Goal: Communication & Community: Answer question/provide support

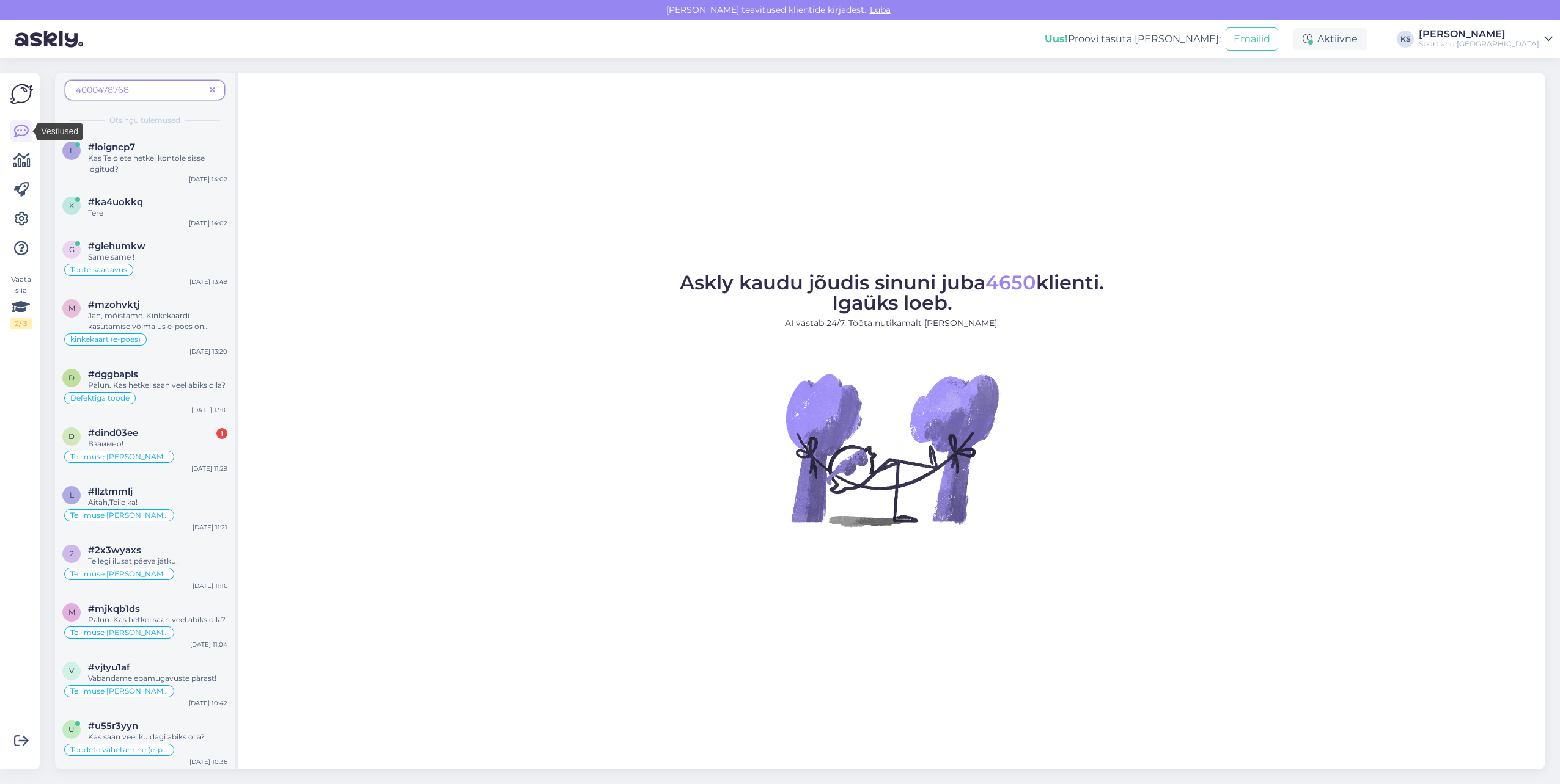
click at [212, 94] on icon at bounding box center [212, 90] width 5 height 9
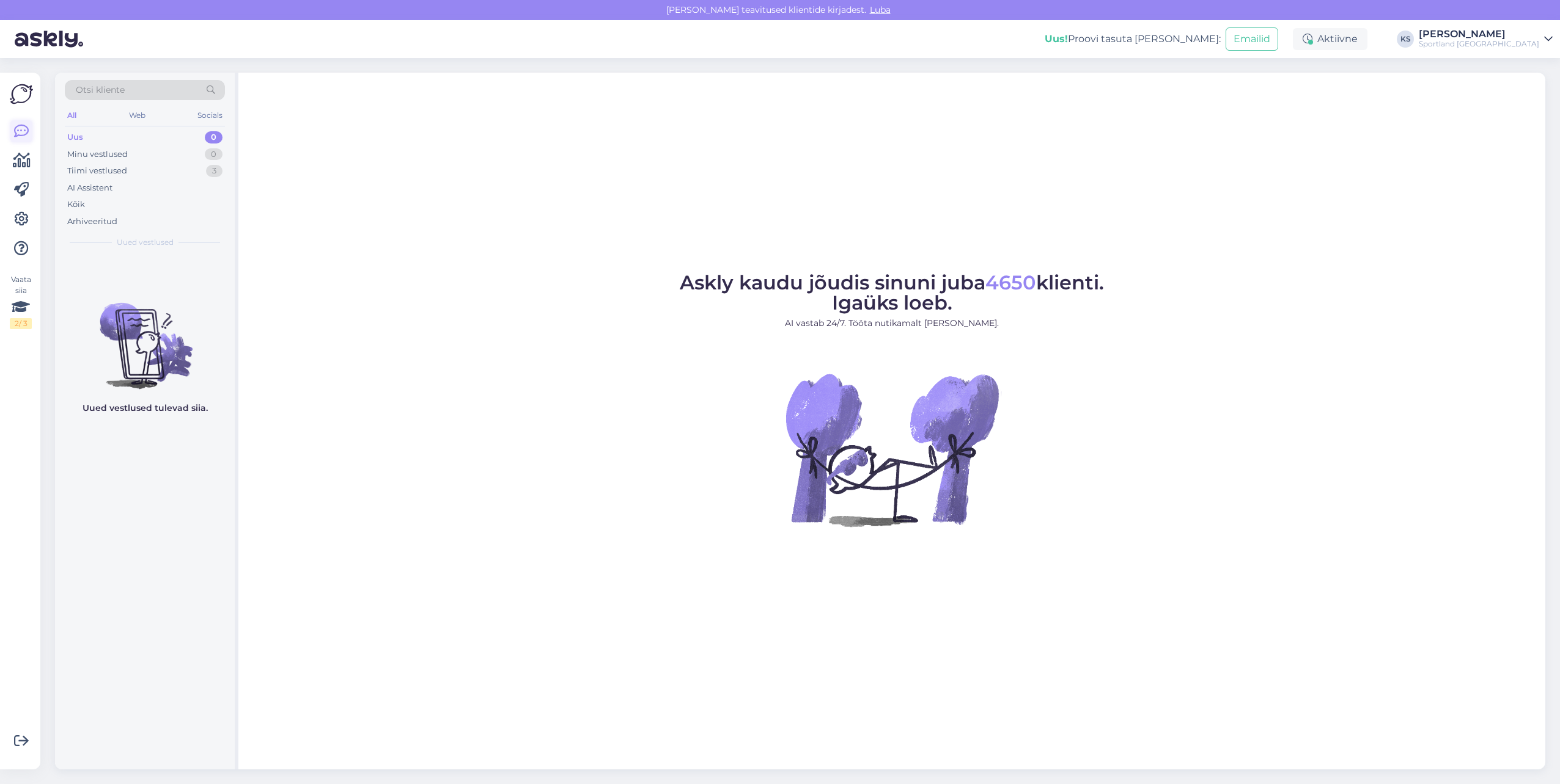
click at [20, 130] on icon at bounding box center [22, 132] width 15 height 15
click at [211, 172] on div "3" at bounding box center [214, 171] width 16 height 12
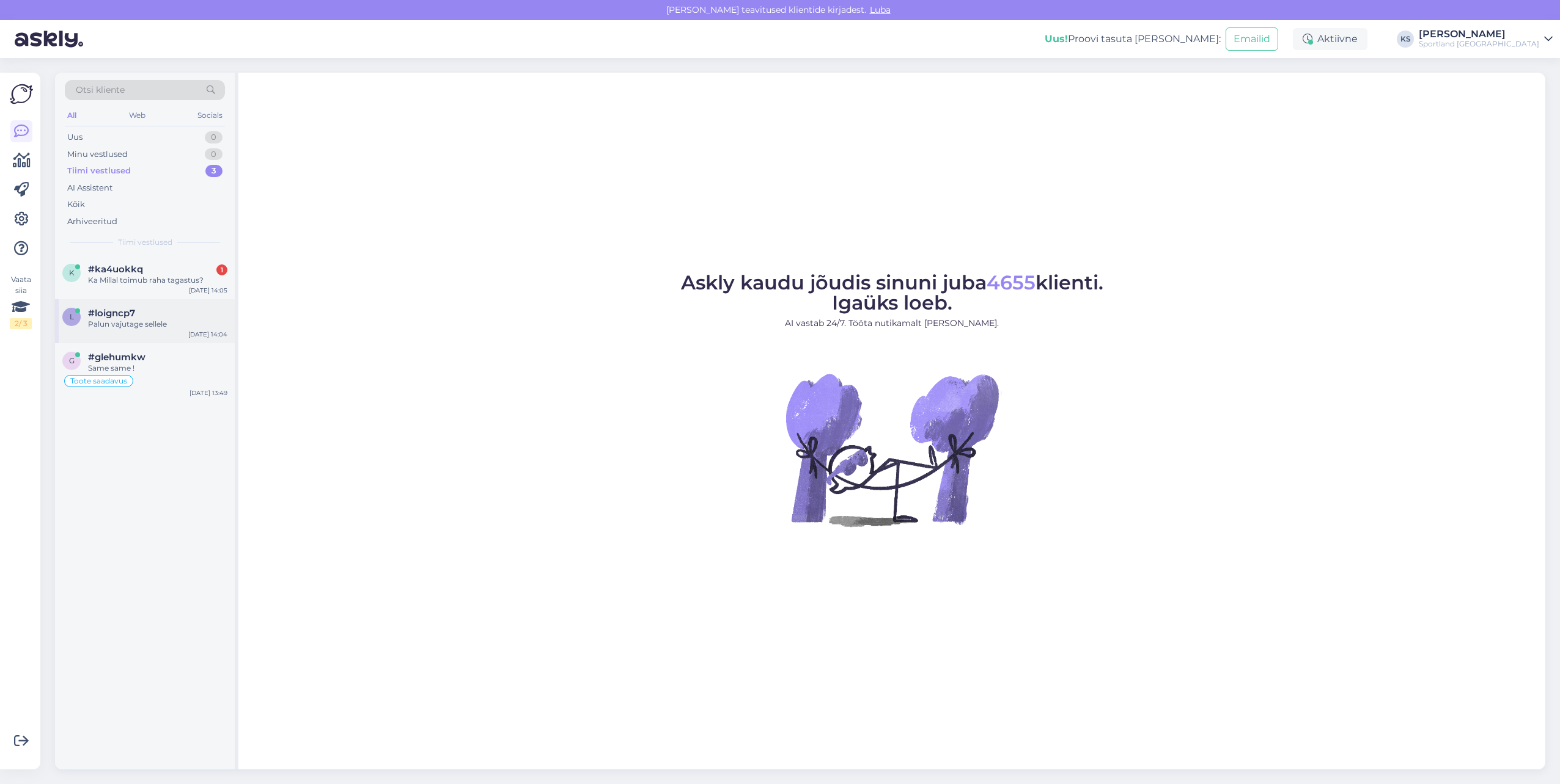
click at [181, 304] on div "l #loigncp7 [PERSON_NAME] vajutage sellele [DATE] 14:04" at bounding box center [145, 321] width 179 height 44
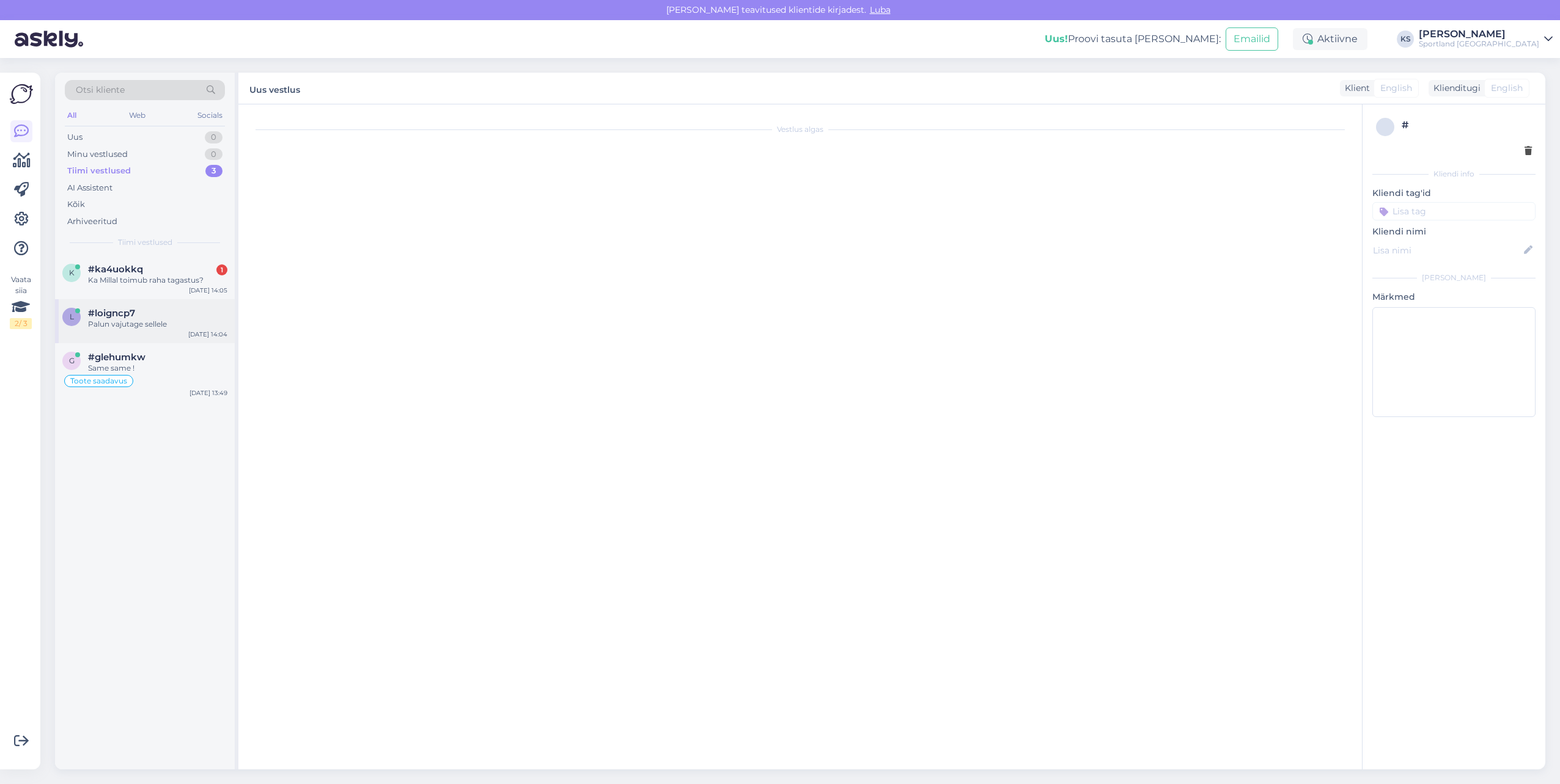
scroll to position [10, 0]
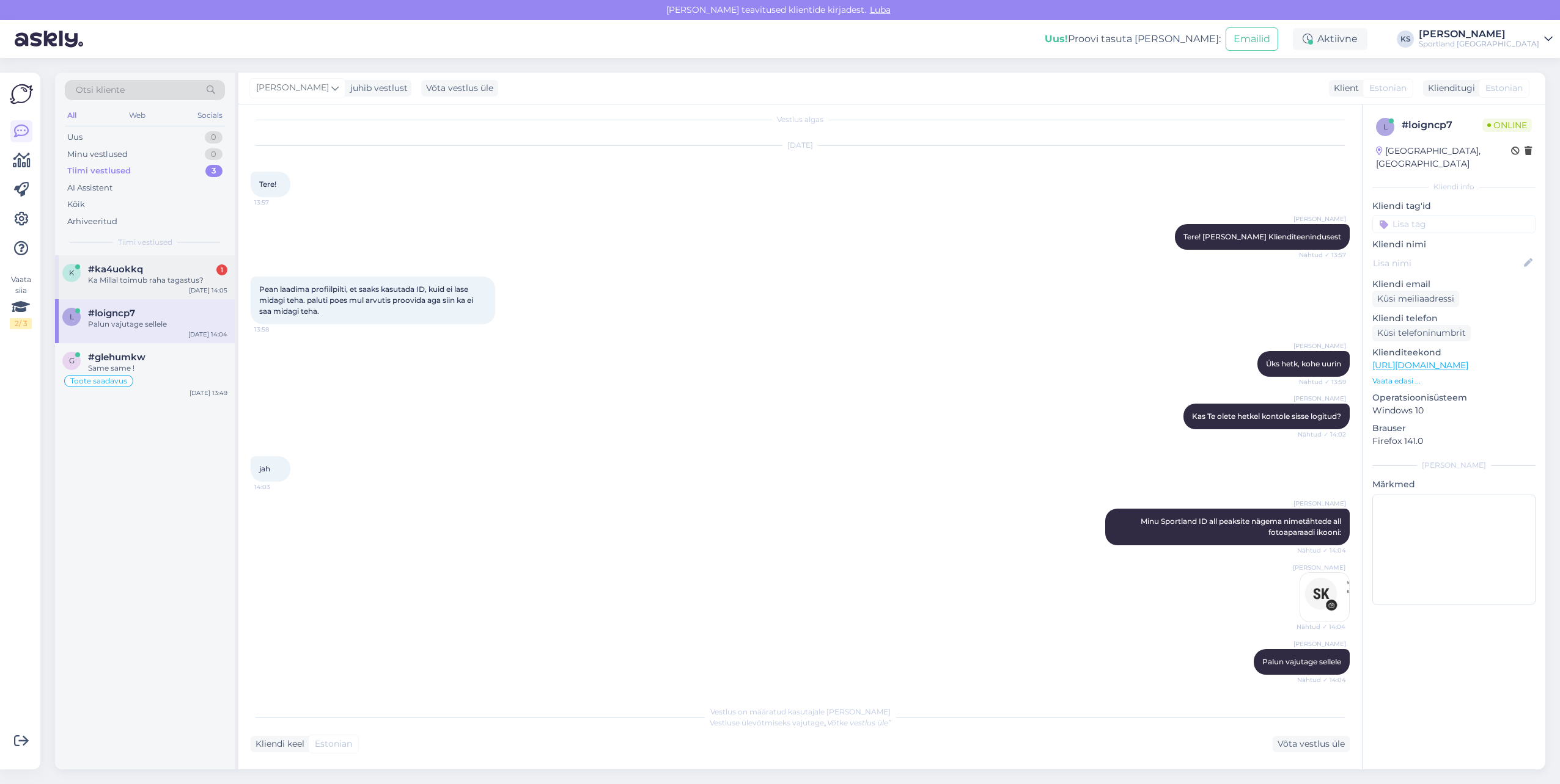
click at [177, 283] on div "Ka Millal toimub raha tagastus?" at bounding box center [158, 280] width 139 height 11
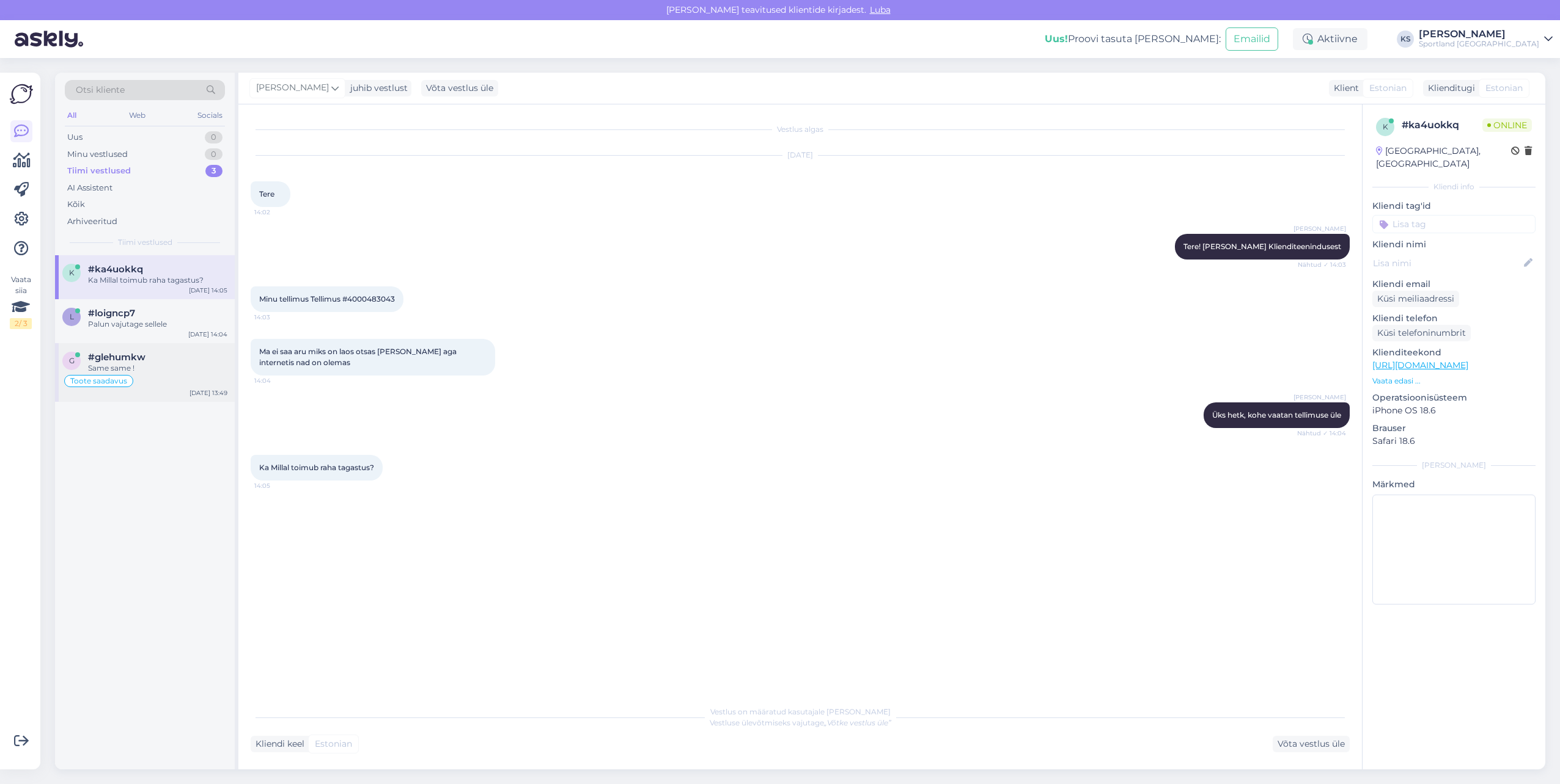
click at [173, 381] on div "Toote saadavus" at bounding box center [145, 381] width 165 height 15
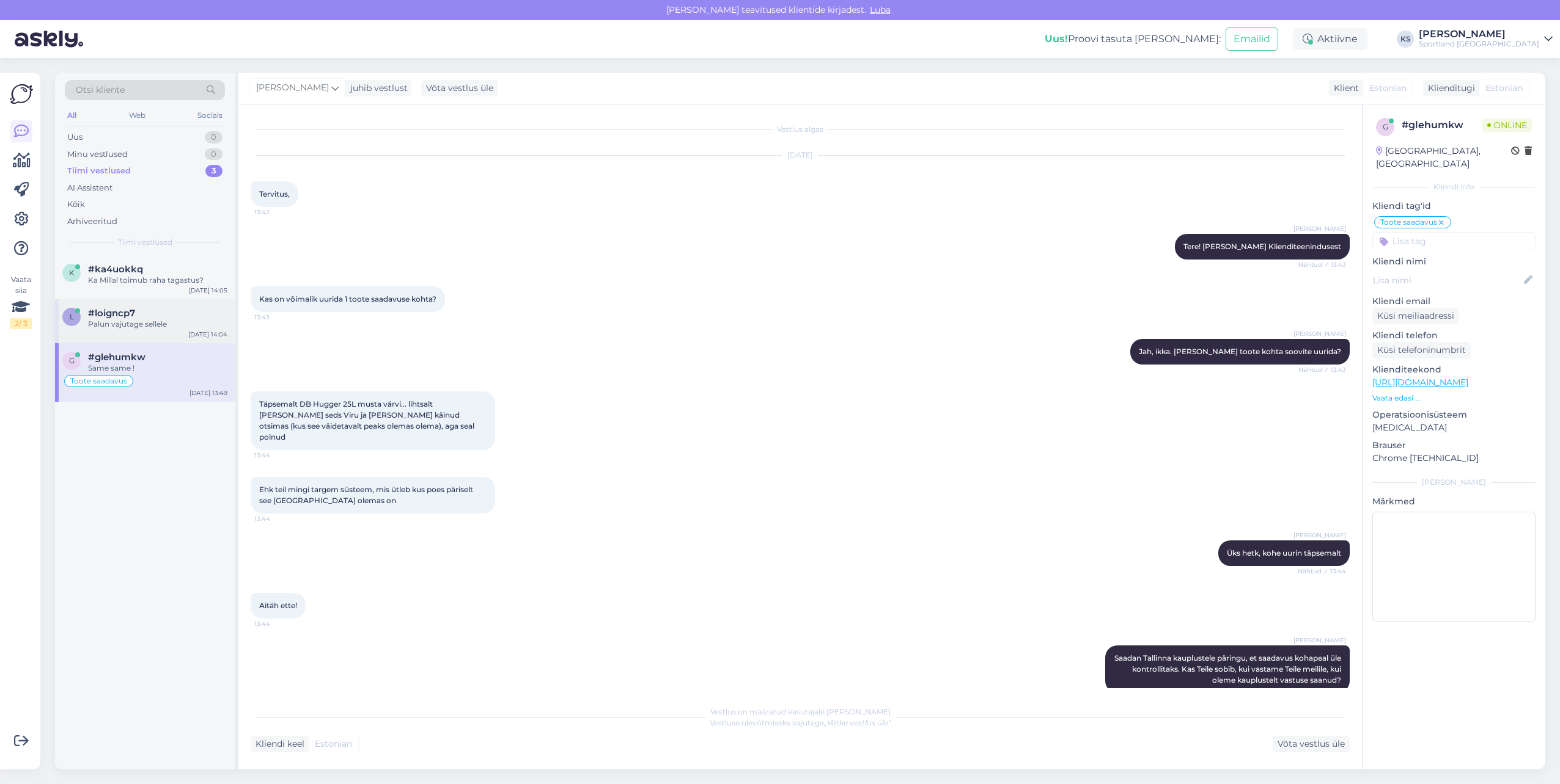
scroll to position [397, 0]
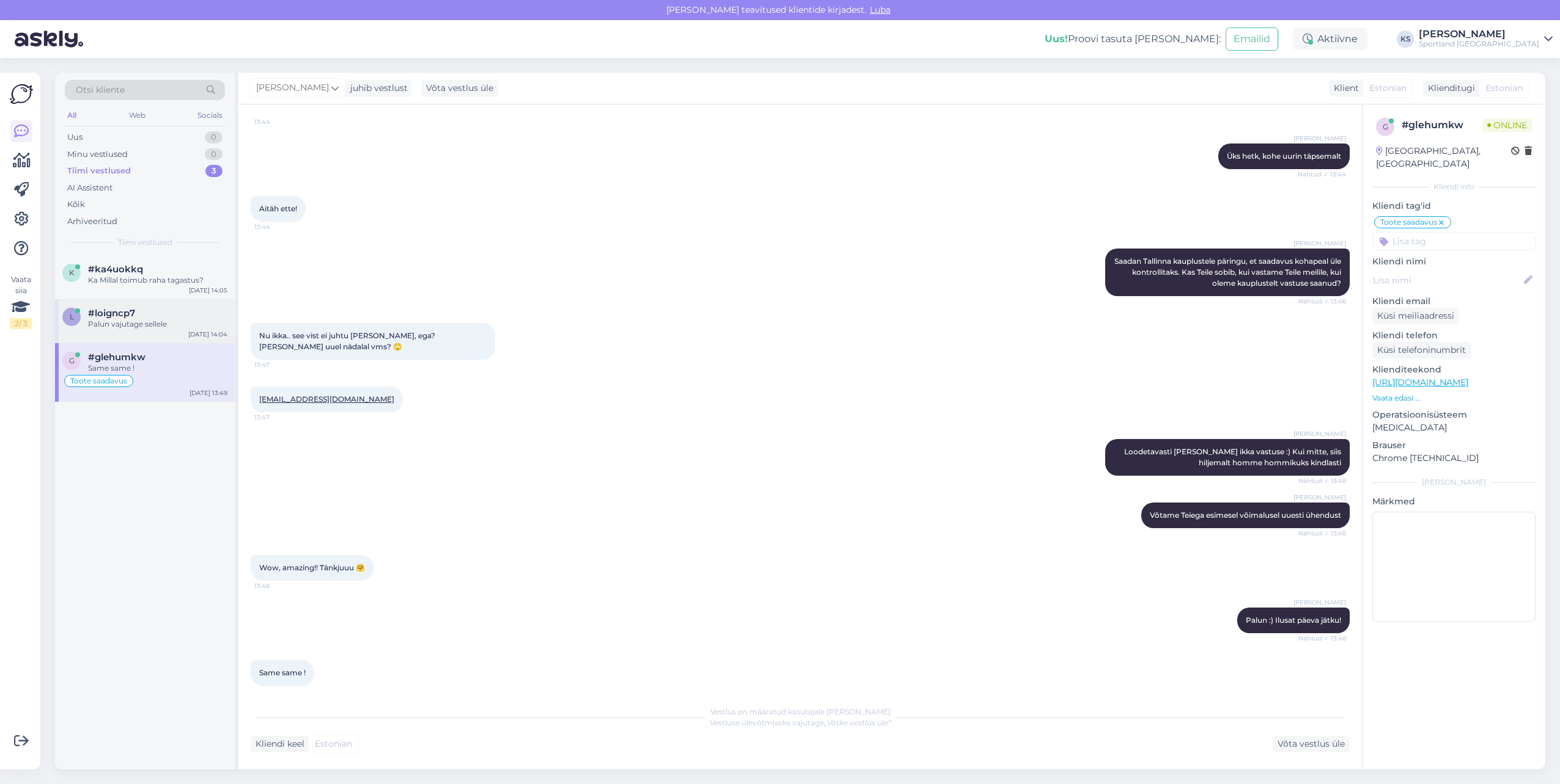
click at [178, 326] on div "Palun vajutage sellele" at bounding box center [158, 325] width 139 height 11
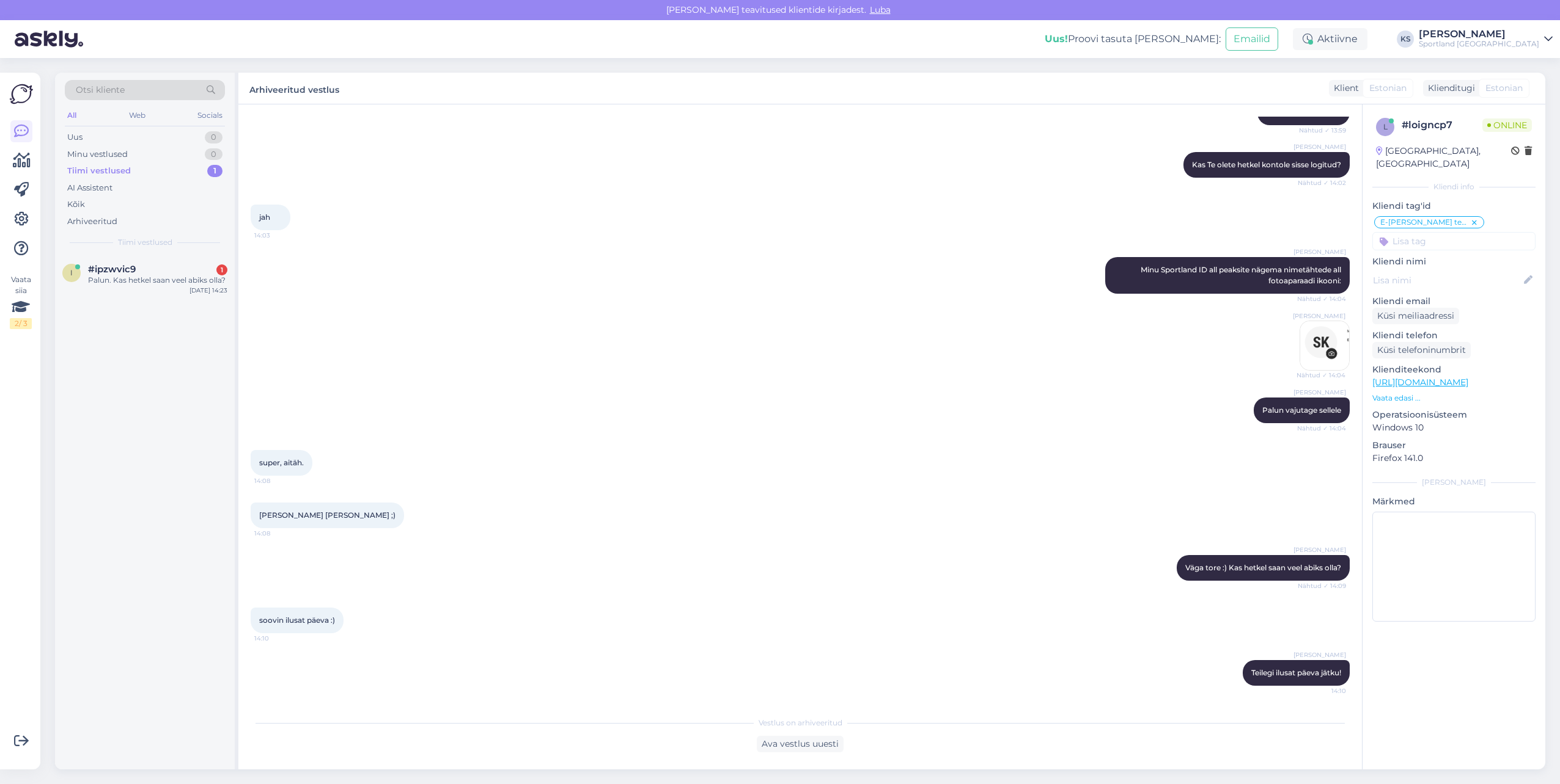
scroll to position [261, 0]
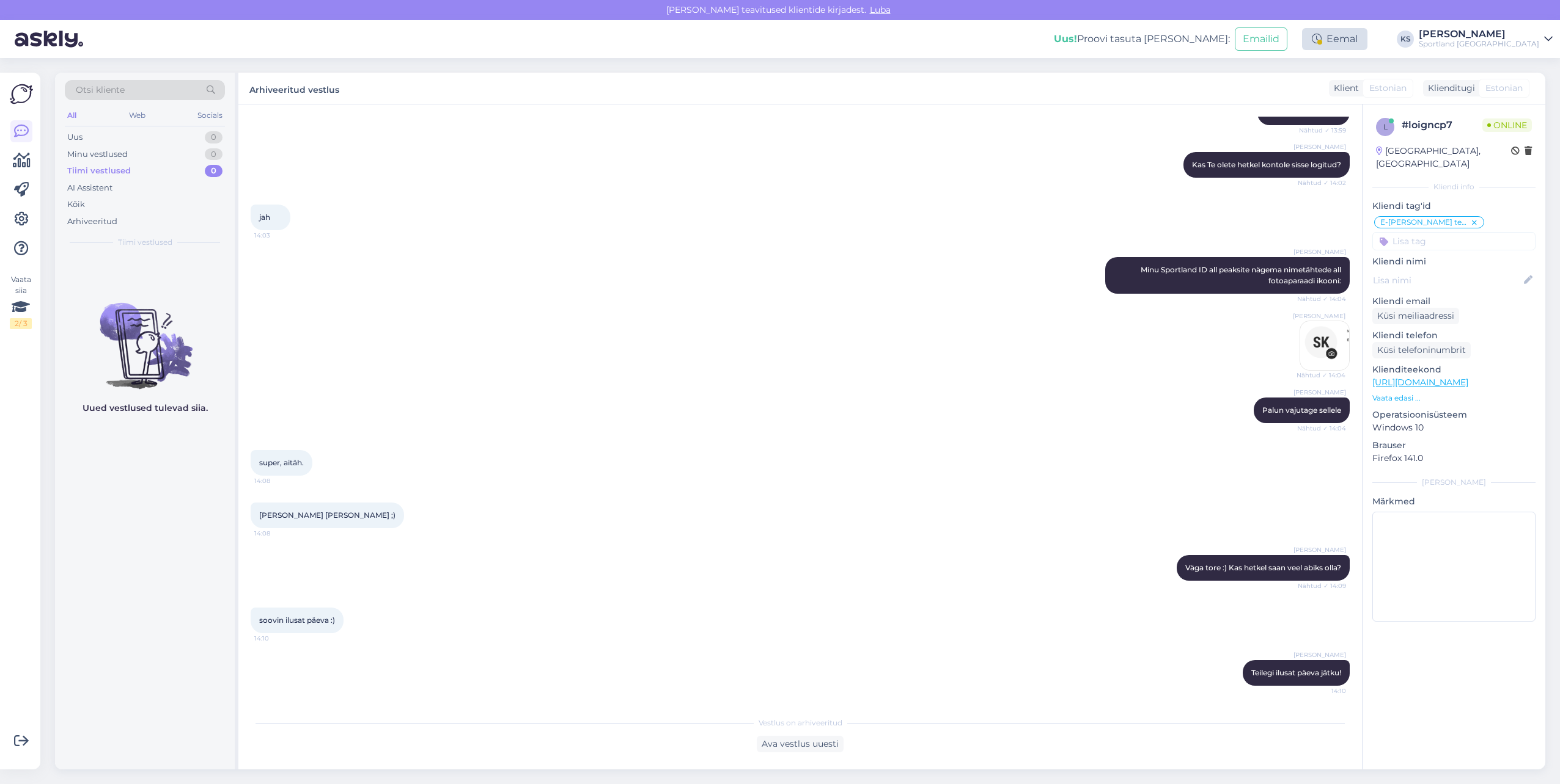
click at [1367, 39] on div "Eemal" at bounding box center [1334, 39] width 65 height 22
click at [1352, 187] on div "Lõpeta paus Lõpeta paus Pausi [PERSON_NAME] | 14:56" at bounding box center [1294, 194] width 127 height 55
click at [1325, 193] on button "Lõpeta paus" at bounding box center [1294, 198] width 61 height 14
click at [1502, 50] on div "Uus! Proovi tasuta [PERSON_NAME]: Emailid Aktiivne Võta paus, Askly hoiab klien…" at bounding box center [780, 40] width 1560 height 38
click at [1543, 23] on div "Uus! Proovi tasuta [PERSON_NAME]: Emailid Aktiivne Võta paus, Askly hoiab klien…" at bounding box center [780, 40] width 1560 height 38
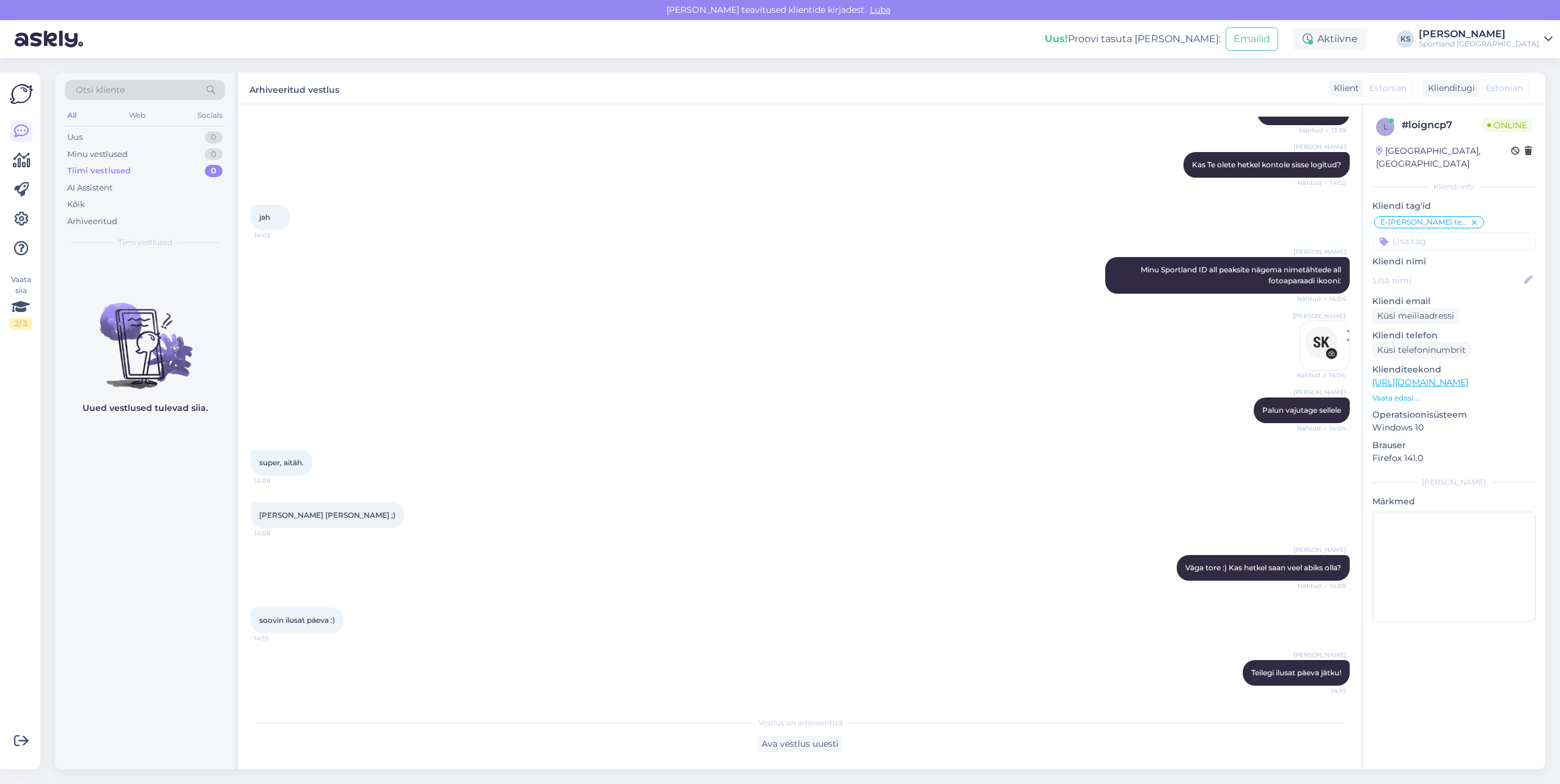
click at [1528, 42] on div "Sportland [GEOGRAPHIC_DATA]" at bounding box center [1479, 44] width 121 height 10
click at [1529, 97] on button "Ava" at bounding box center [1529, 95] width 27 height 19
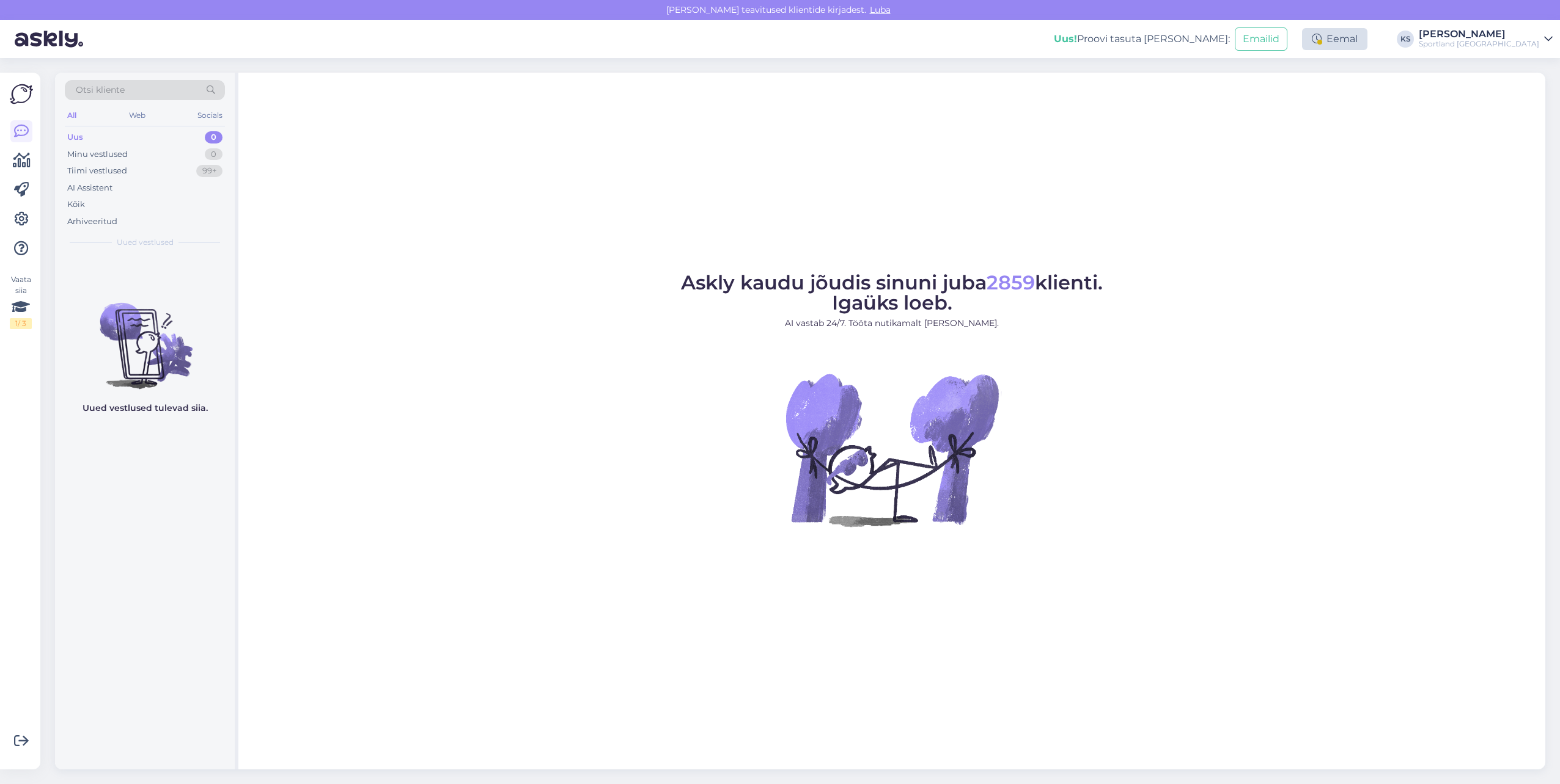
click at [1363, 32] on div "Eemal" at bounding box center [1334, 39] width 65 height 22
click at [1325, 197] on button "Lõpeta paus" at bounding box center [1294, 198] width 61 height 14
click at [1516, 37] on div "[PERSON_NAME]" at bounding box center [1479, 34] width 121 height 10
click at [1528, 63] on button "Ava" at bounding box center [1529, 68] width 27 height 19
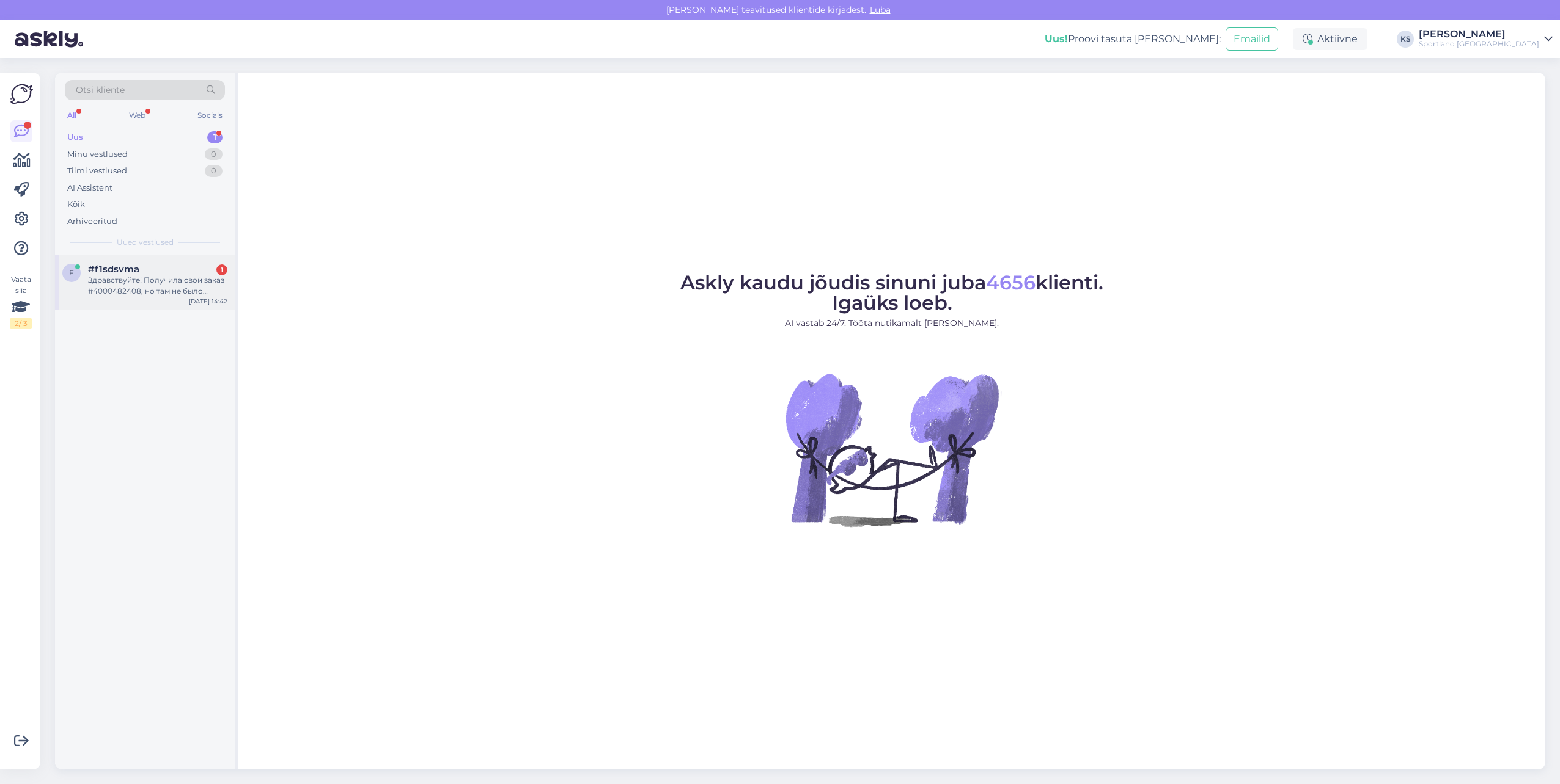
click at [169, 282] on div "Здравствуйте! Получила свой заказ #4000482408, но там не было штанов. Скажите, …" at bounding box center [158, 286] width 139 height 22
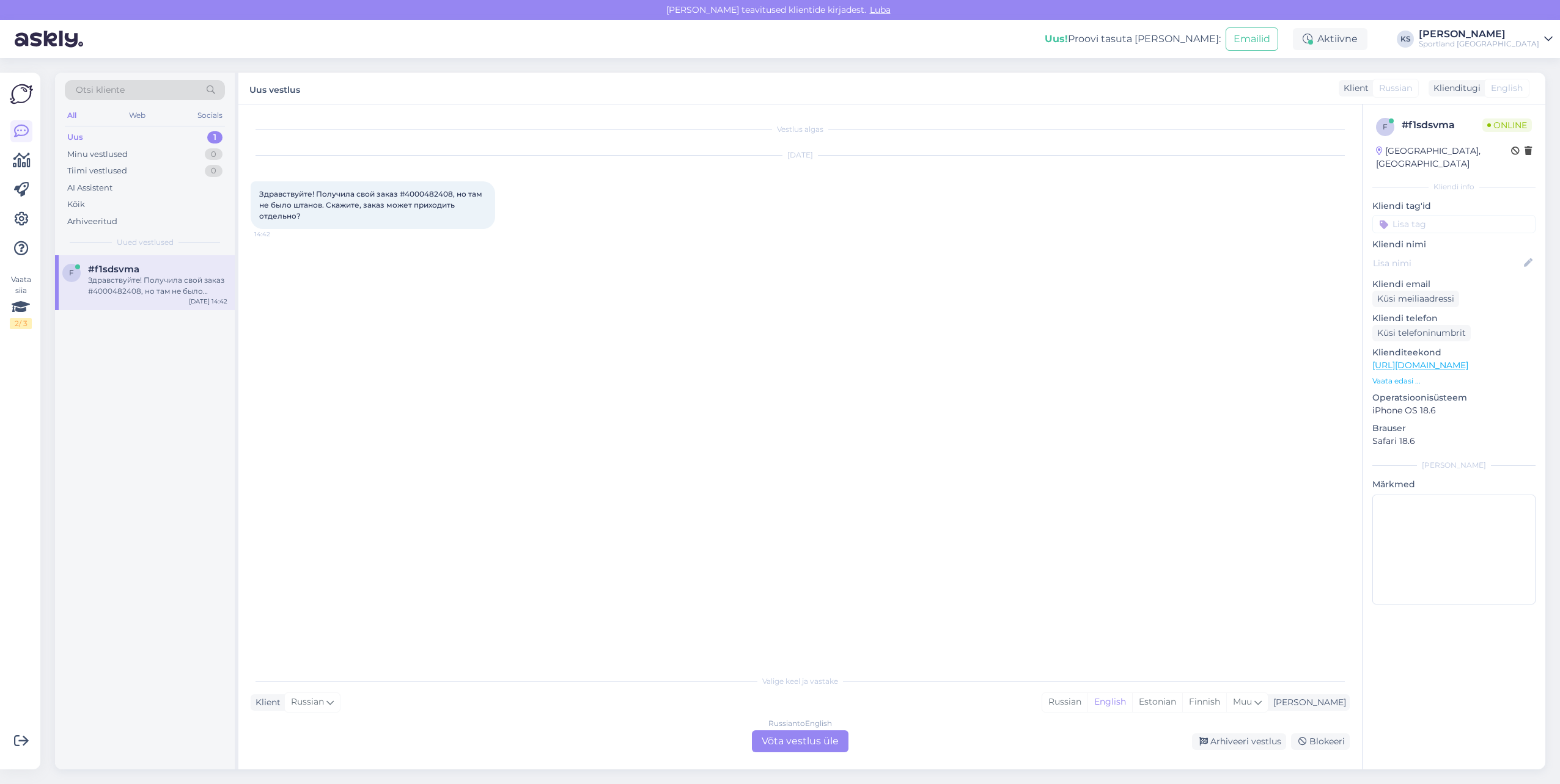
drag, startPoint x: 1211, startPoint y: 699, endPoint x: 950, endPoint y: 756, distance: 267.2
click at [1182, 700] on div "Estonian" at bounding box center [1156, 702] width 50 height 18
click at [821, 744] on div "Russian to Estonian Võta vestlus üle" at bounding box center [800, 742] width 97 height 22
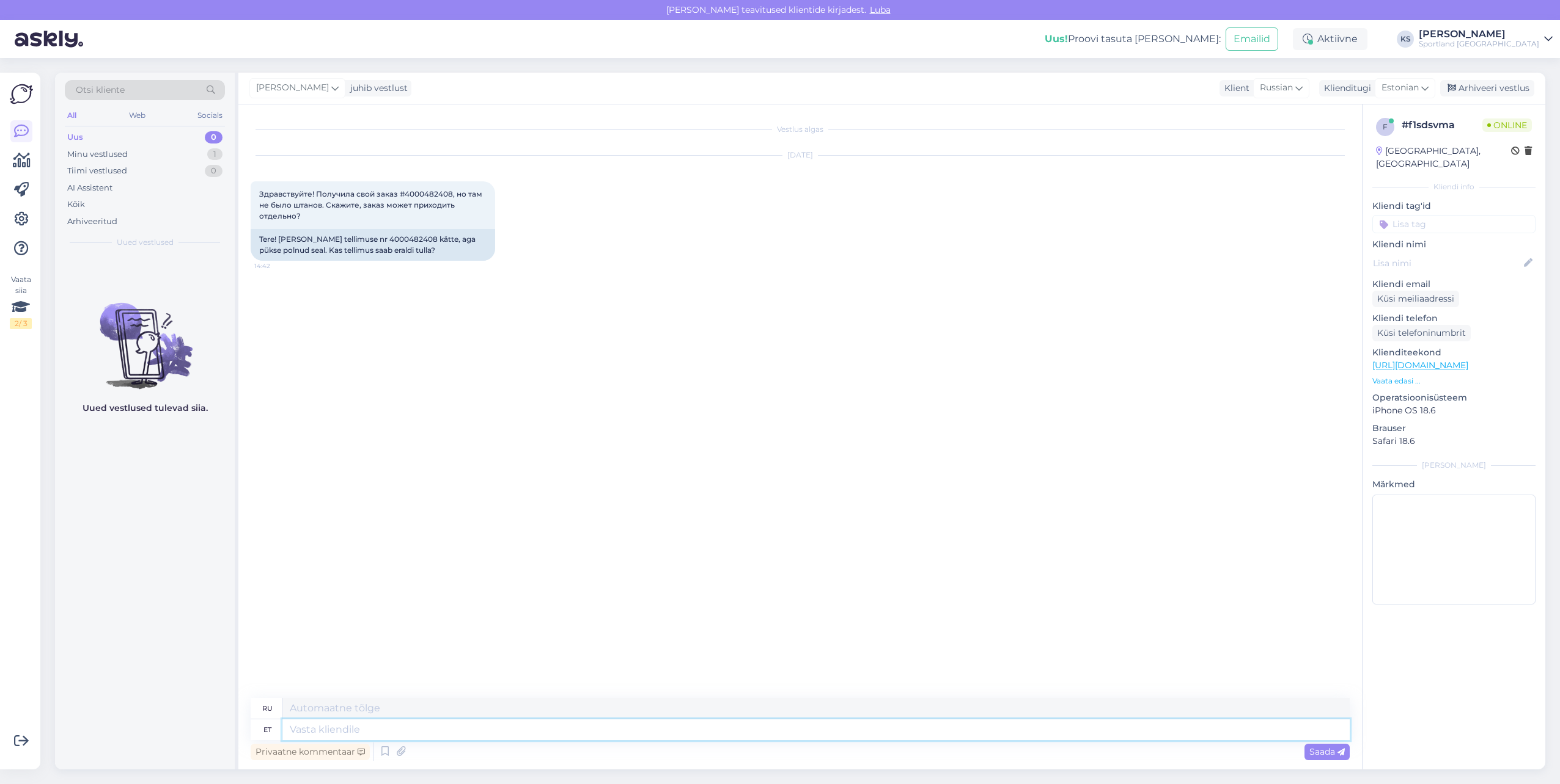
click at [819, 732] on textarea at bounding box center [816, 729] width 1067 height 20
type textarea "t"
type textarea "Tere!"
type textarea "Привет!"
type textarea "Tere! Olen K"
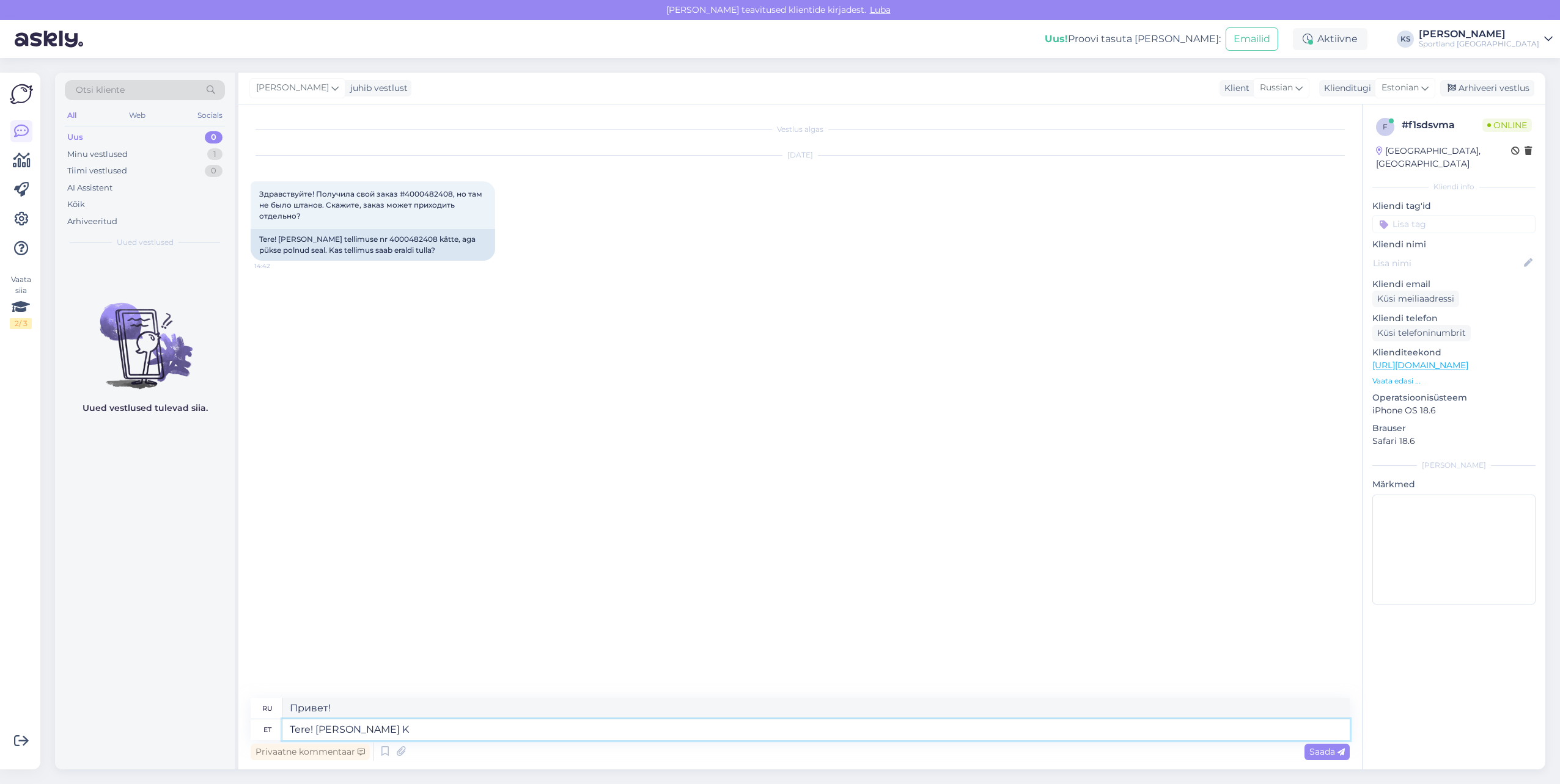
type textarea "Привет! Я"
type textarea "Tere! Olen Kristina k"
type textarea "Привет! Меня зовут Кристина."
type textarea "Tere! Olen Kristina klienditeenindusest"
type textarea "Здравствуйте! Меня зовут Кристина, я из службы поддержки клиентов."
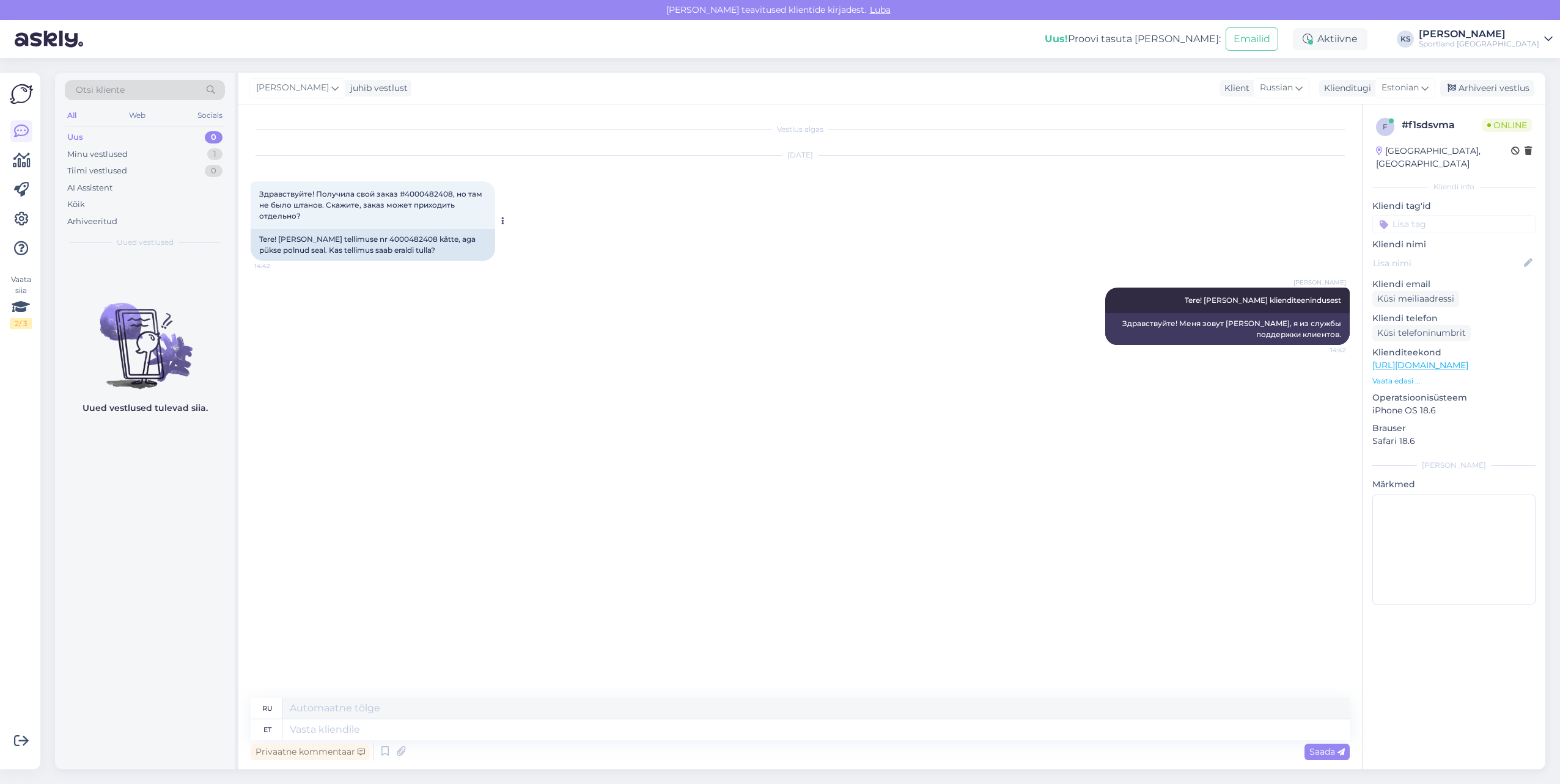
click at [438, 192] on span "Здравствуйте! Получила свой заказ #4000482408, но там не было штанов. Скажите, …" at bounding box center [372, 205] width 225 height 31
copy span "4000482408"
click at [387, 745] on icon at bounding box center [385, 752] width 15 height 18
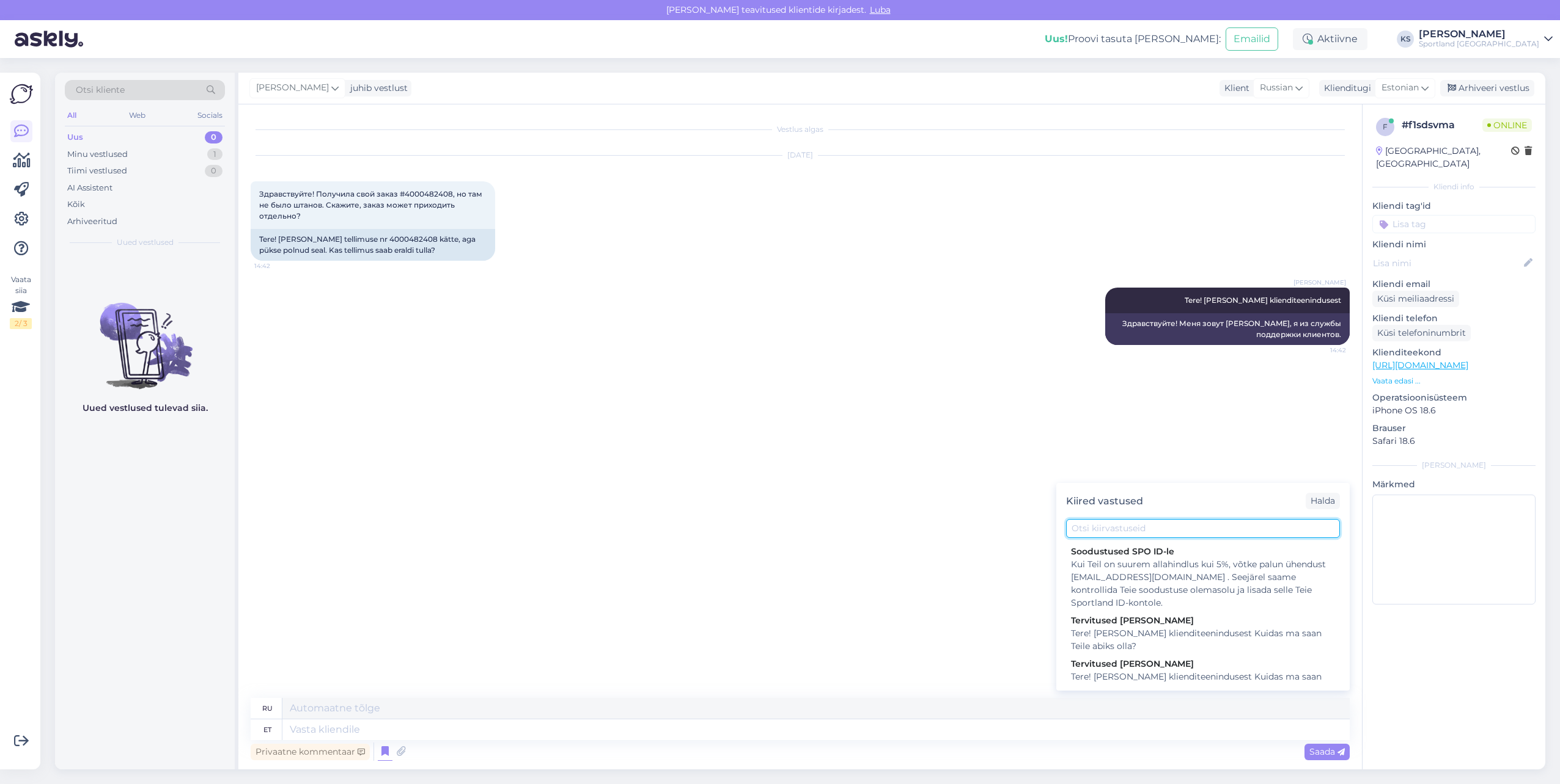
click at [1175, 526] on input "text" at bounding box center [1203, 529] width 274 height 19
type input "k"
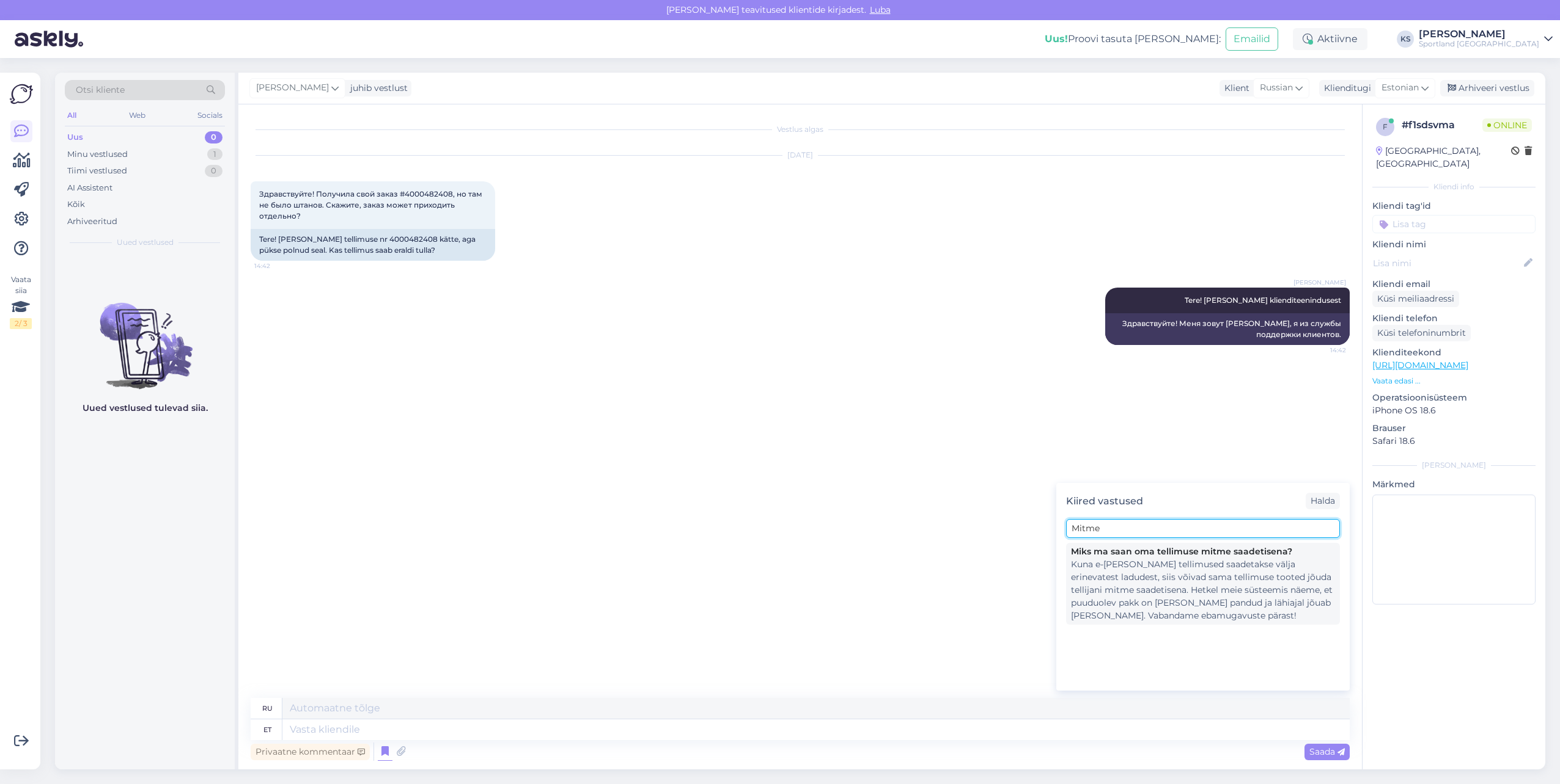
type input "Mitme"
click at [1213, 564] on div "Kuna e-poe tellimused saadetakse välja erinevatest ladudest, siis võivad sama t…" at bounding box center [1203, 590] width 264 height 64
type textarea "Поскольку заказы интернет-магазина отправляются с разных складов, товары одного…"
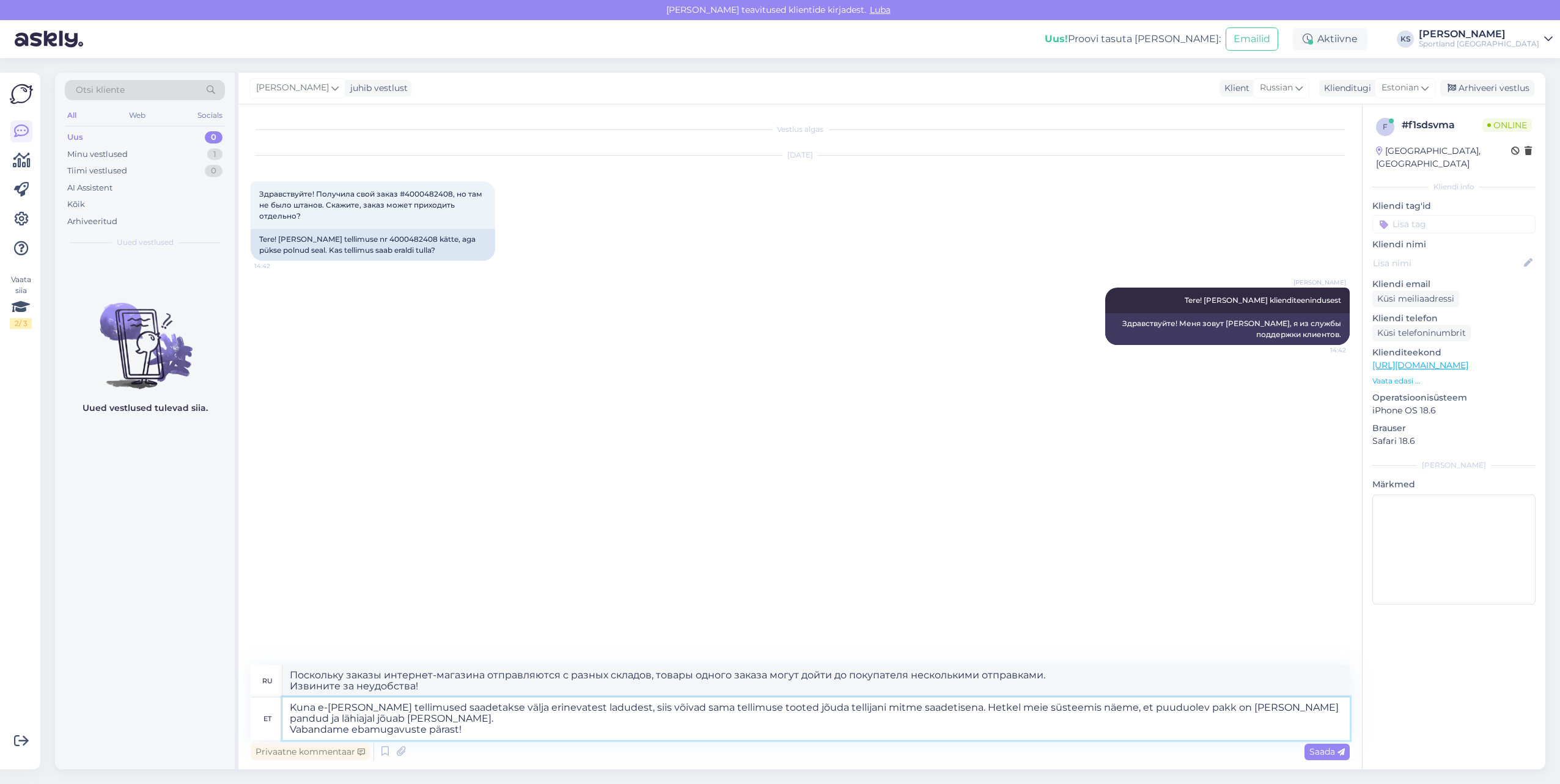
drag, startPoint x: 1256, startPoint y: 706, endPoint x: 1180, endPoint y: 707, distance: 76.0
click at [1180, 707] on textarea "Kuna e-poe tellimused saadetakse välja erinevatest ladudest, siis võivad sama t…" at bounding box center [816, 719] width 1067 height 43
drag, startPoint x: 1167, startPoint y: 707, endPoint x: 442, endPoint y: 716, distance: 725.1
click at [442, 716] on textarea "Kuna e-poe tellimused saadetakse välja erinevatest ladudest, siis võivad sama t…" at bounding box center [816, 719] width 1067 height 43
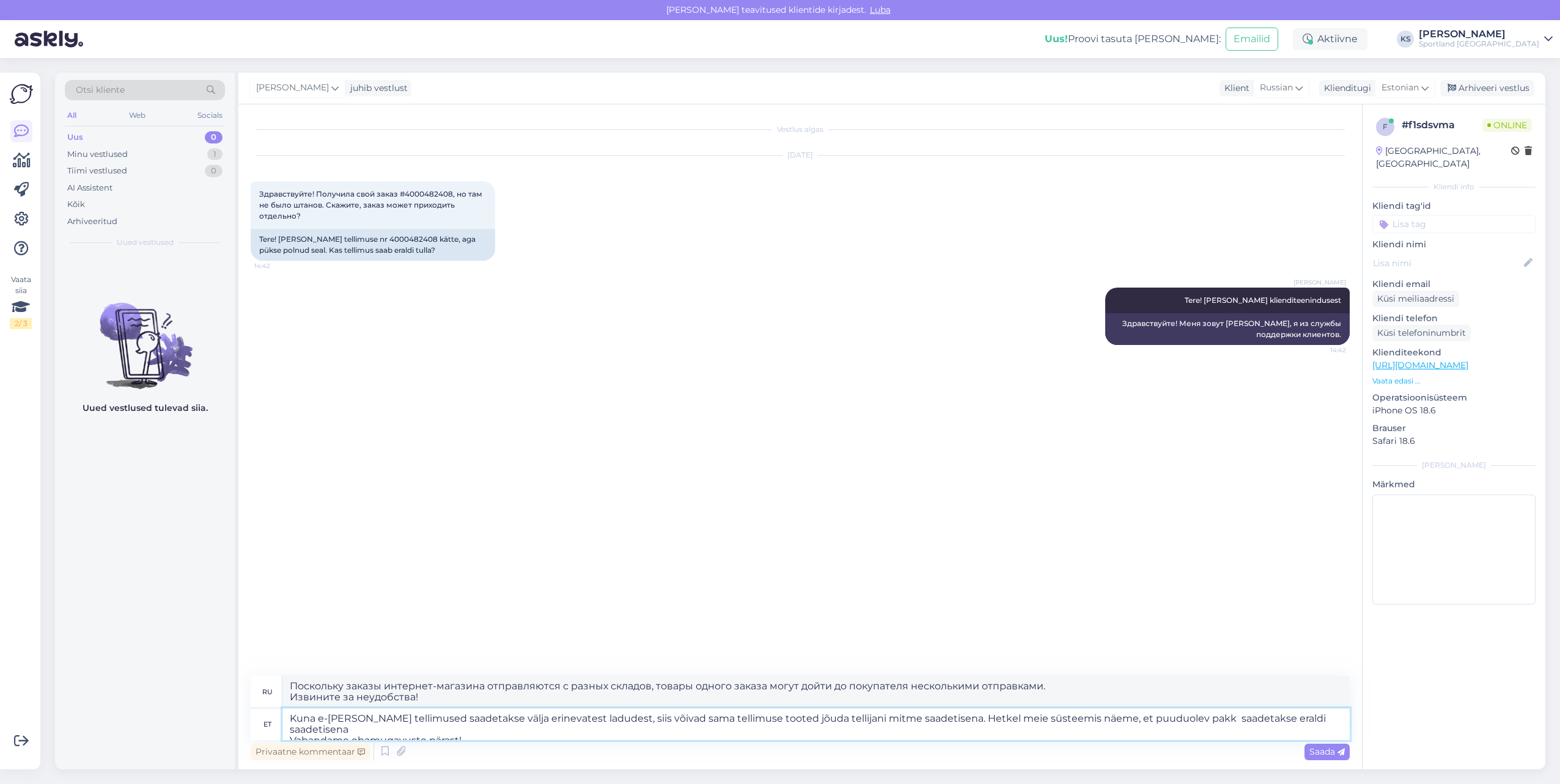
paste textarea "CC824783865EE"
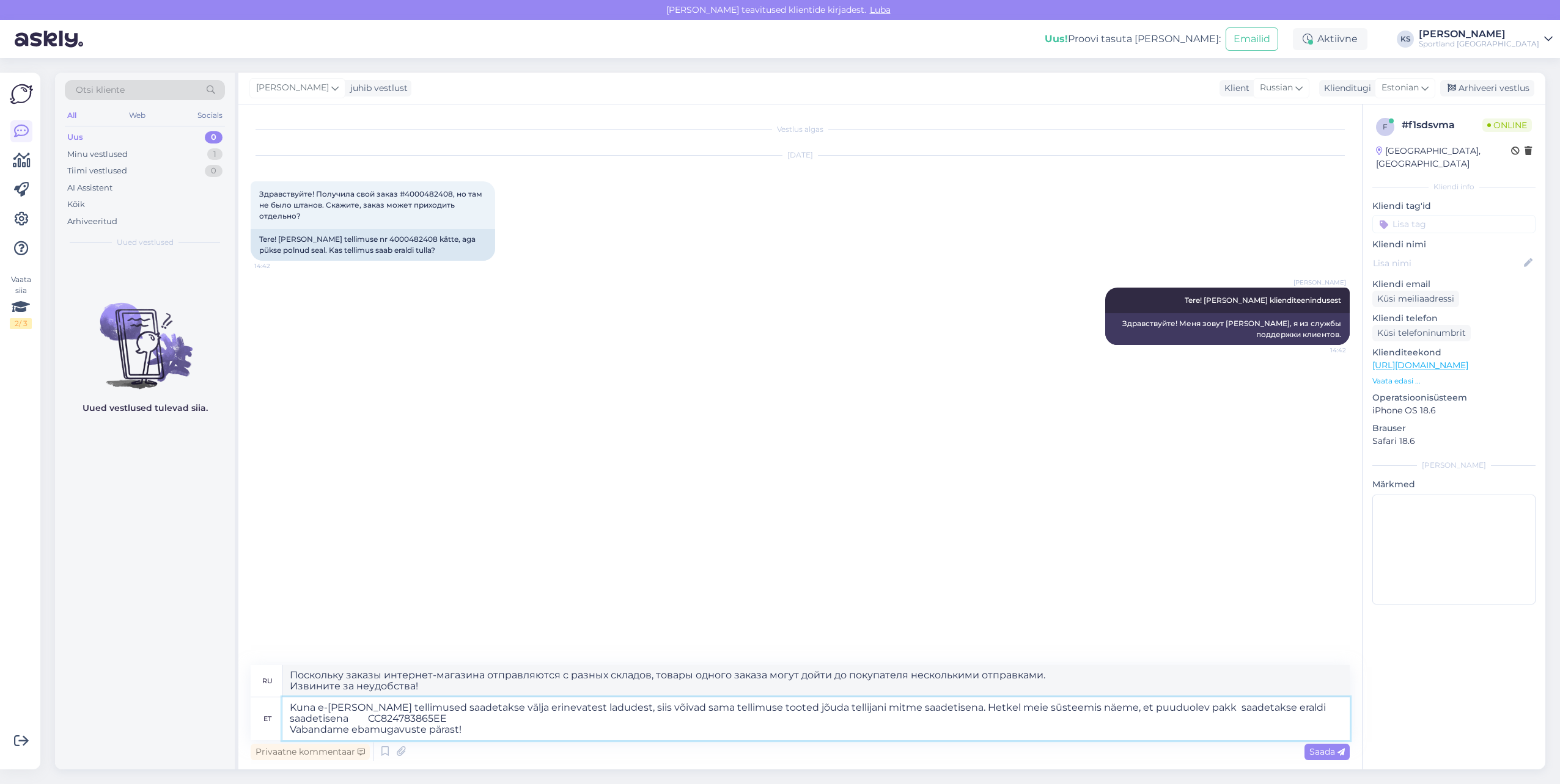
type textarea "Kuna e-poe tellimused saadetakse välja erinevatest ladudest, siis võivad sama t…"
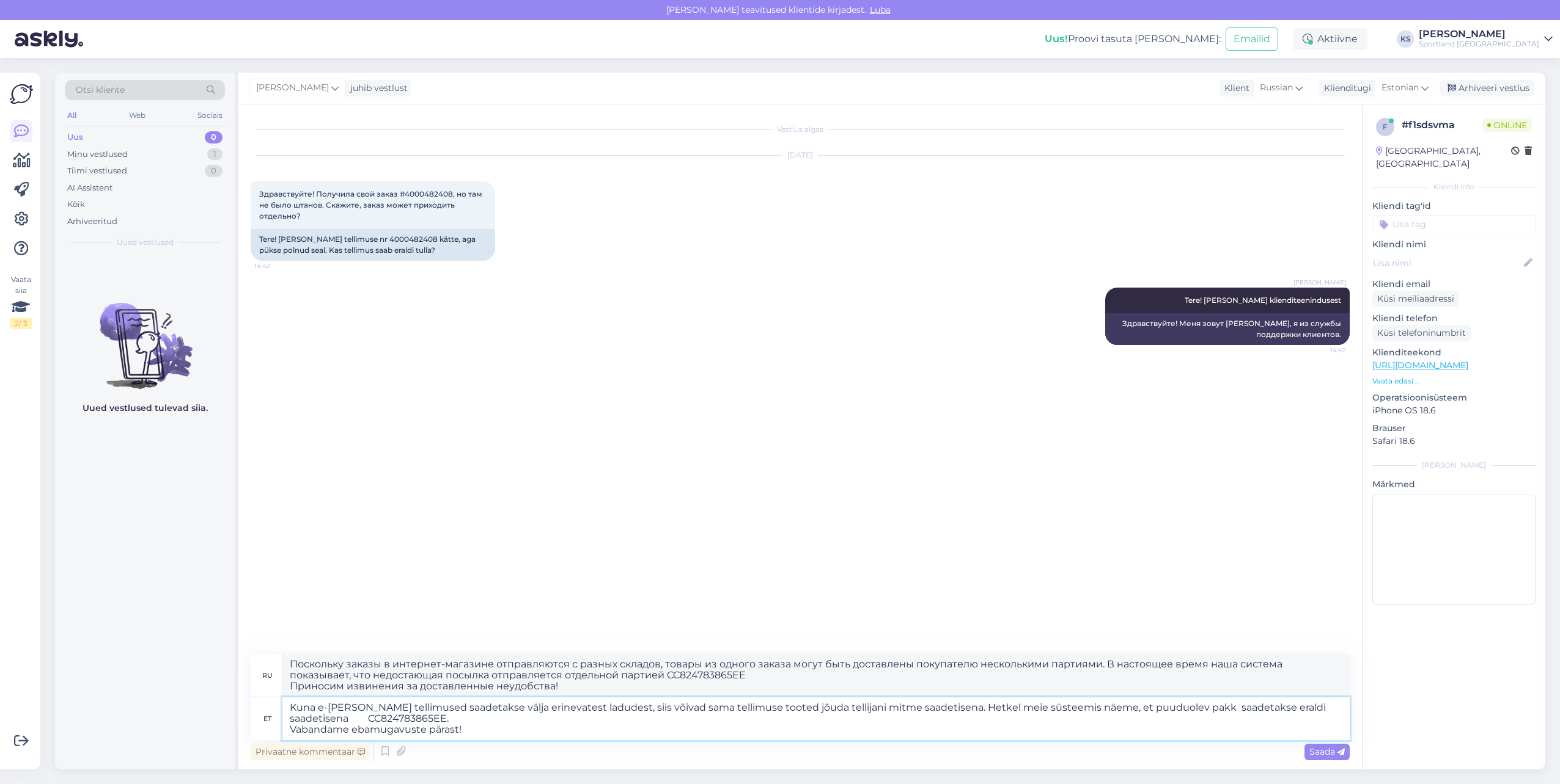
type textarea "Поскольку заказы в интернет-магазине отправляются с разных складов, товары из о…"
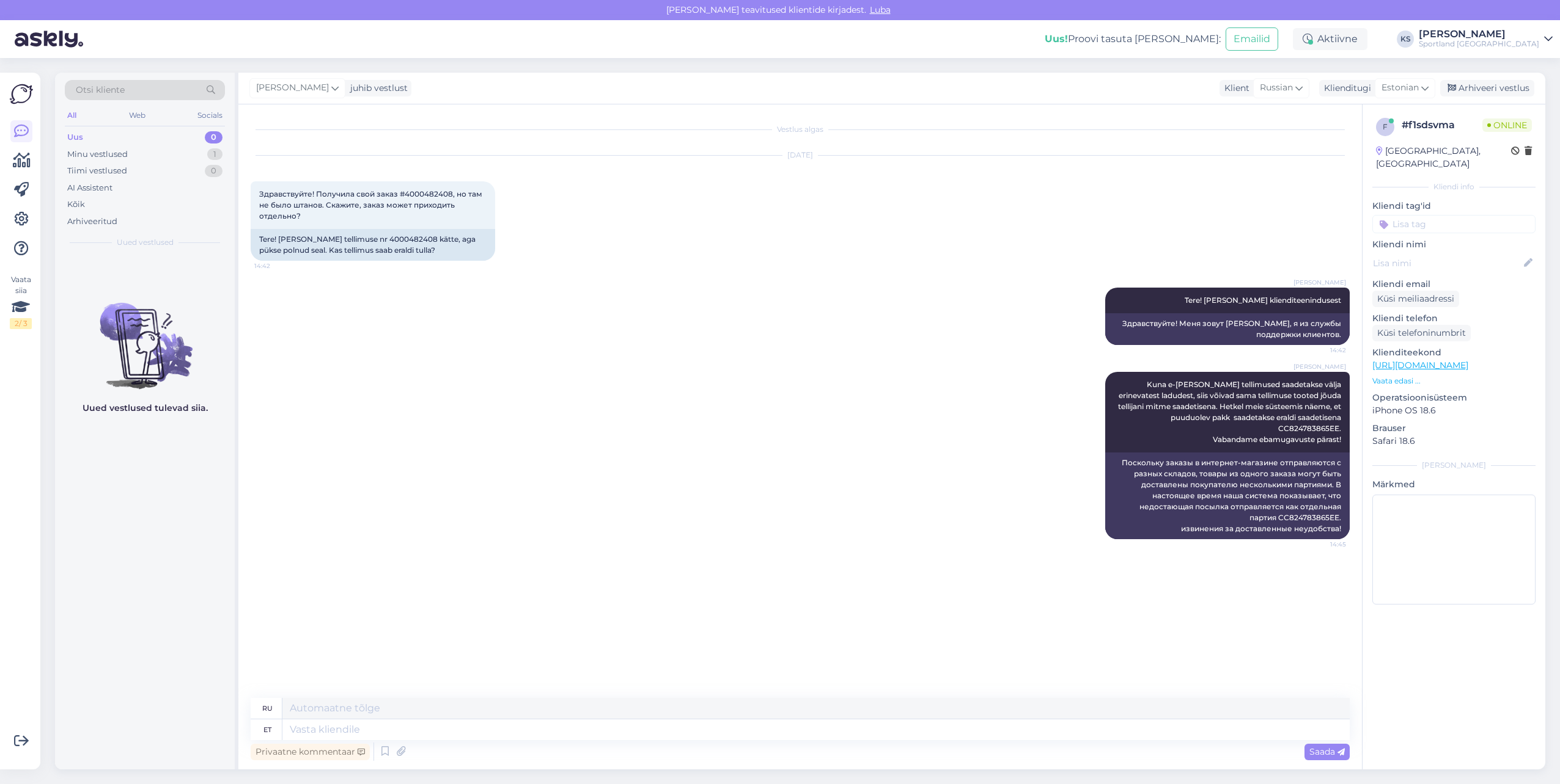
click at [1434, 215] on input at bounding box center [1454, 224] width 163 height 18
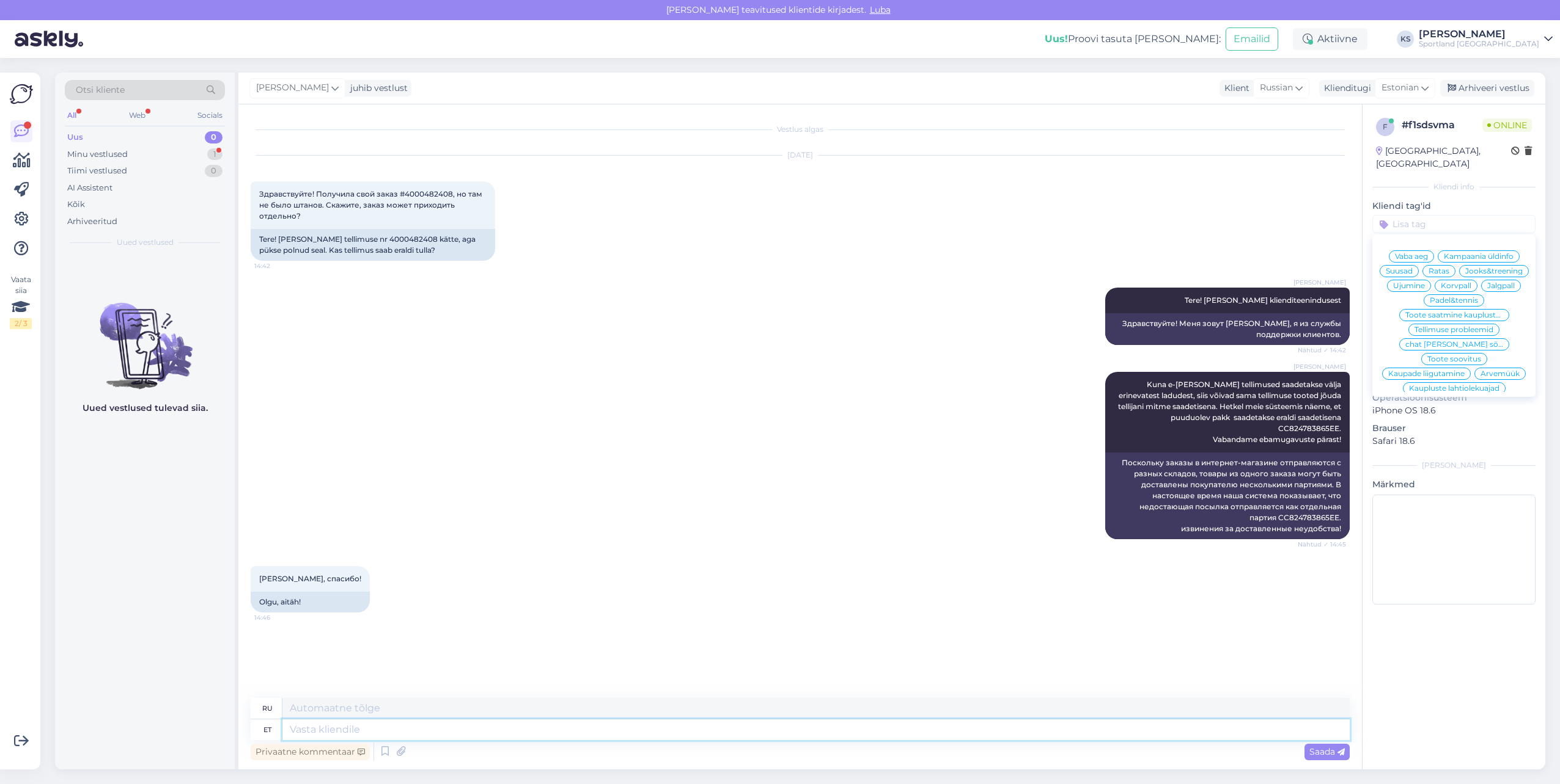
click at [411, 740] on textarea at bounding box center [816, 729] width 1067 height 20
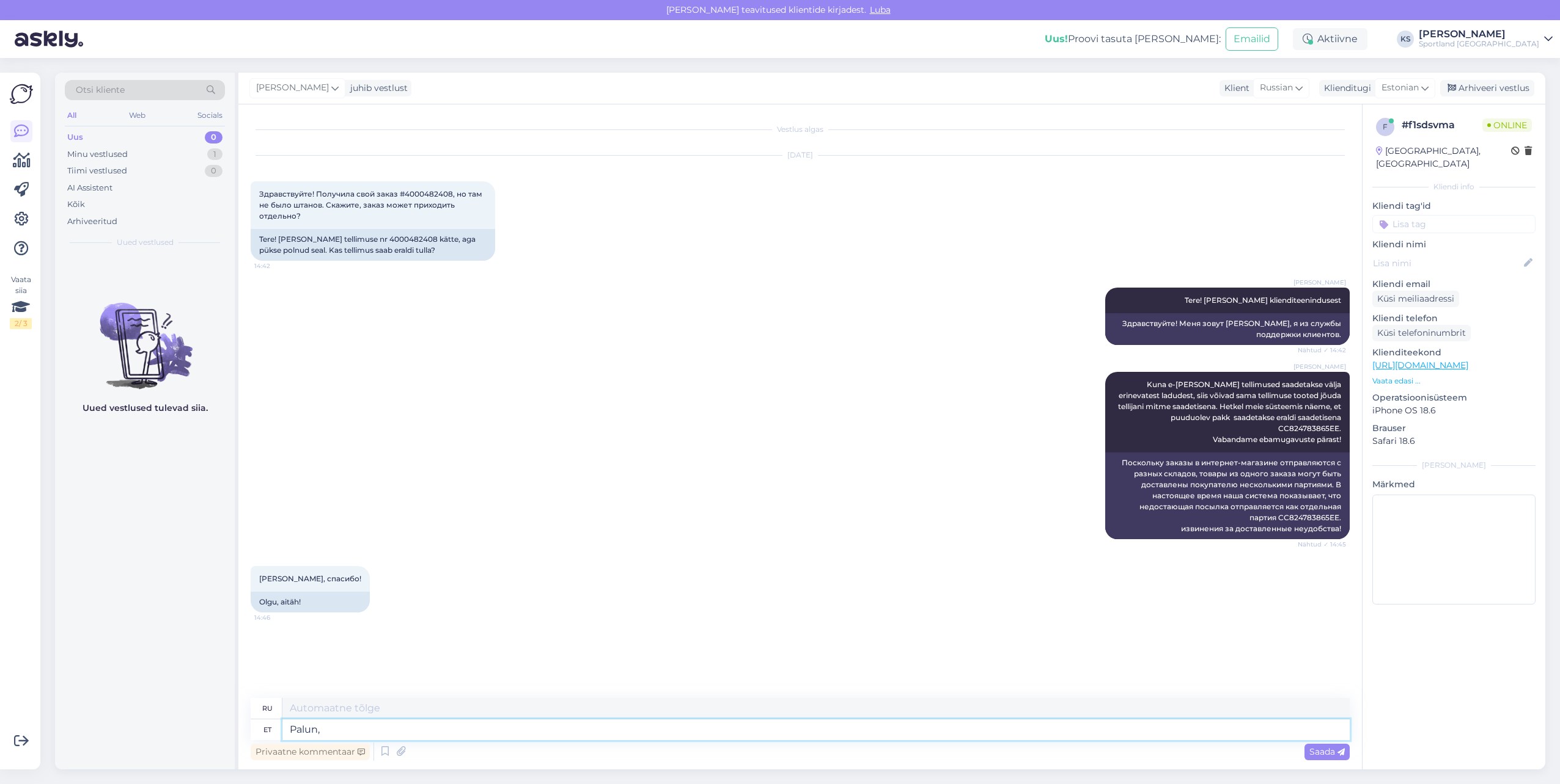
type textarea "Palun,"
type textarea "Пожалуйста,"
type textarea "Palun, kas ma sa"
type textarea "Пожалуйста, можете"
type textarea "Palun, kas ma saa"
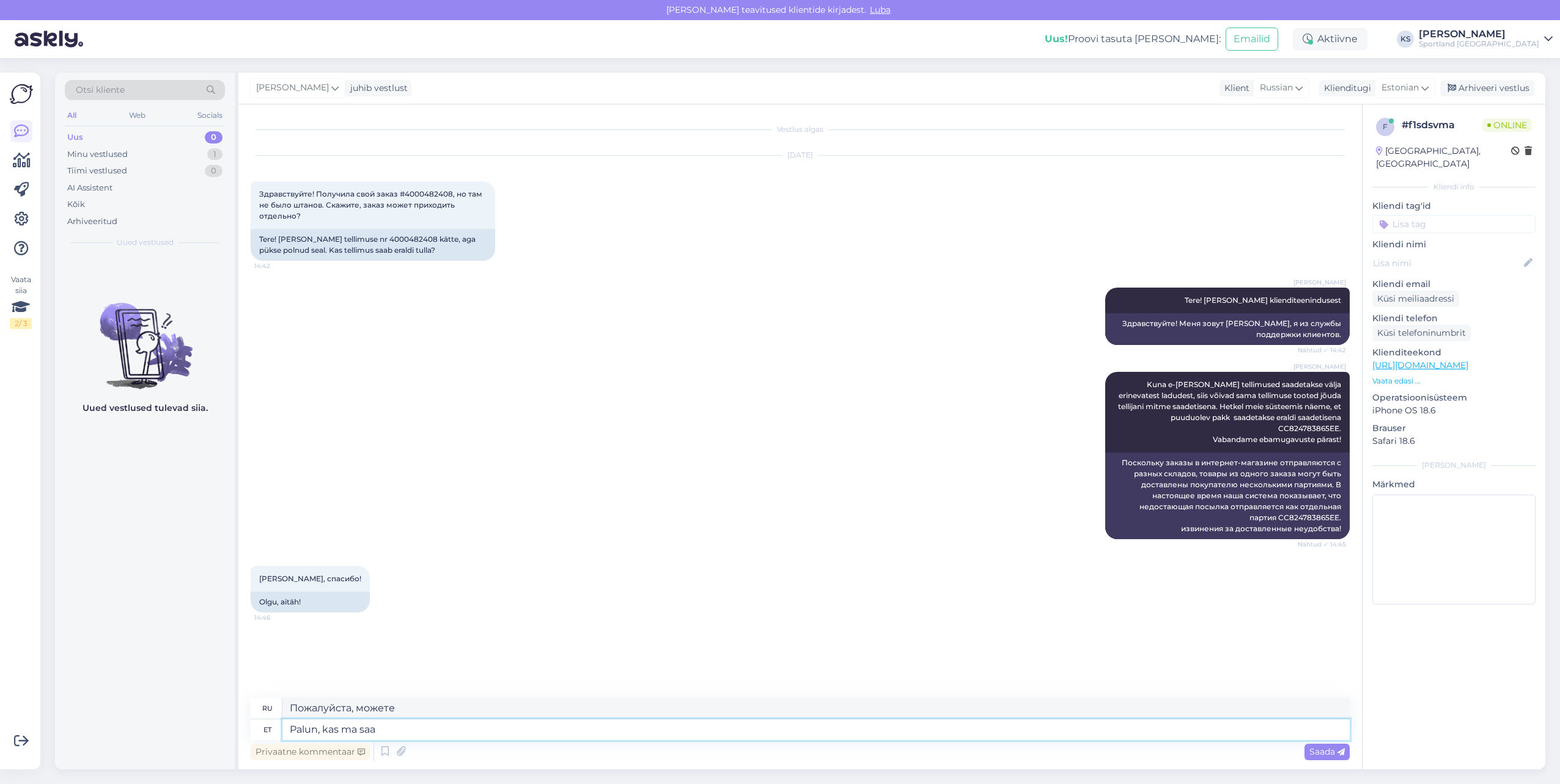
type textarea "Пожалуйста, можно мне"
type textarea "Palun, kas ma saan teile"
type textarea "Пожалуйста, могу ли я вас достать?"
type textarea "Palun, kas ma saan teile hetkel ve"
type textarea "Пожалуйста, можно ли Вас принять в данный момент?"
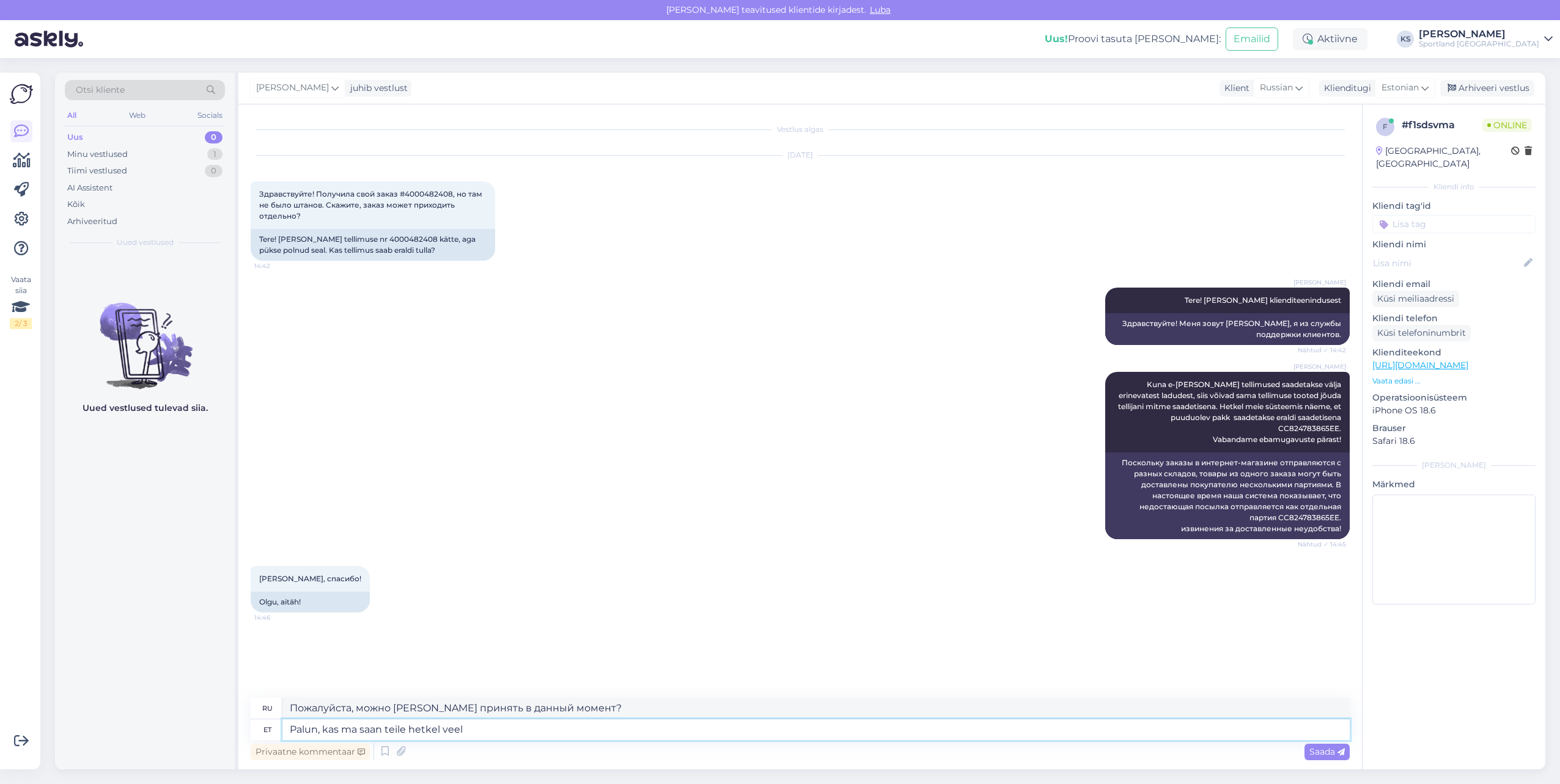
type textarea "Palun, kas ma saan teile hetkel veel a"
type textarea "Могу ли я сейчас принести Вам еще?"
type textarea "Palun, kas ma saan teile hetkel veel abiks o"
type textarea "Могу ли я вам сейчас помочь?"
type textarea "Palun, kas ma saan teile hetkel veel abiks olla?"
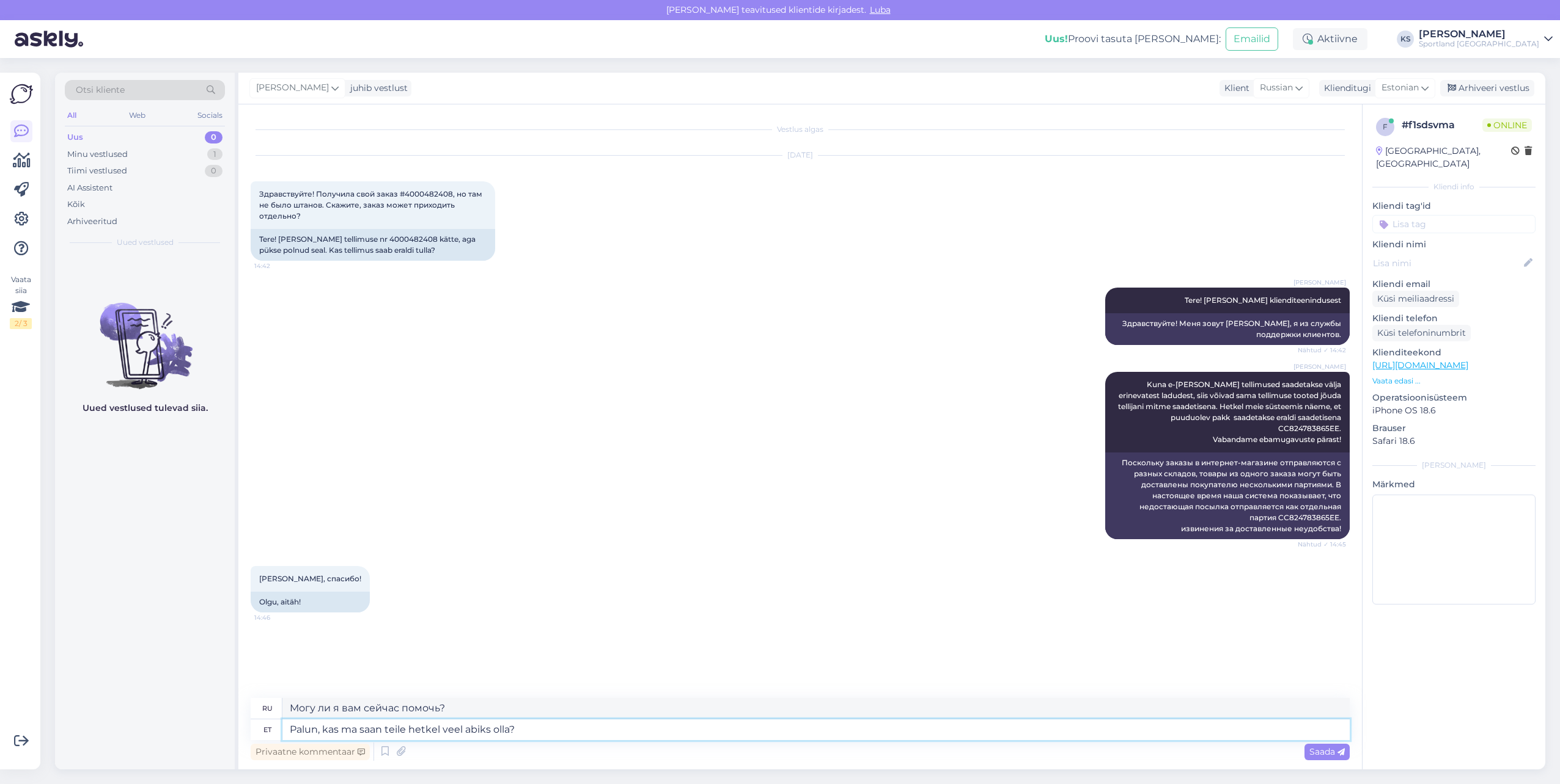
type textarea "Могу ли я вам еще помочь в это время?"
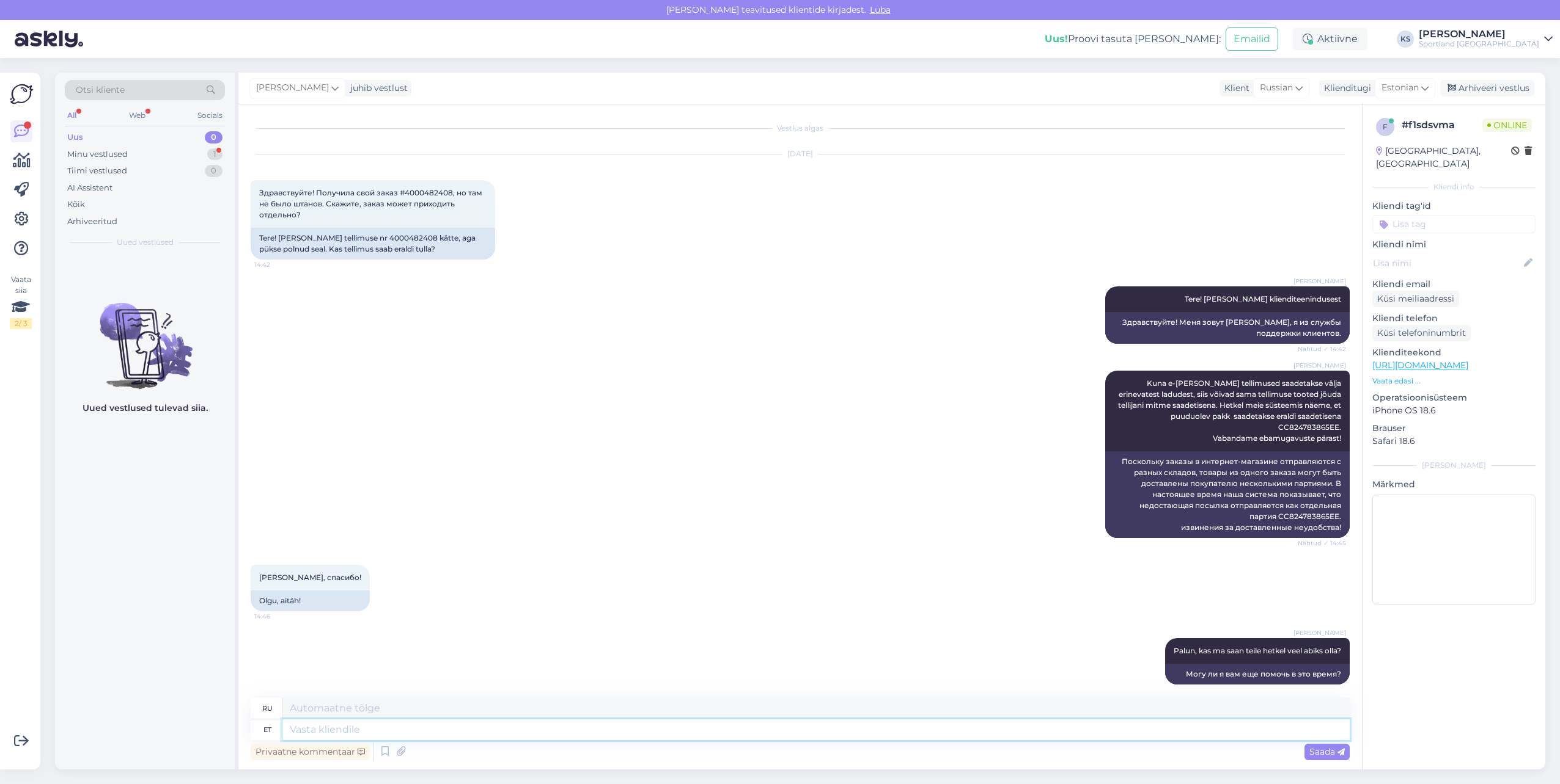
scroll to position [74, 0]
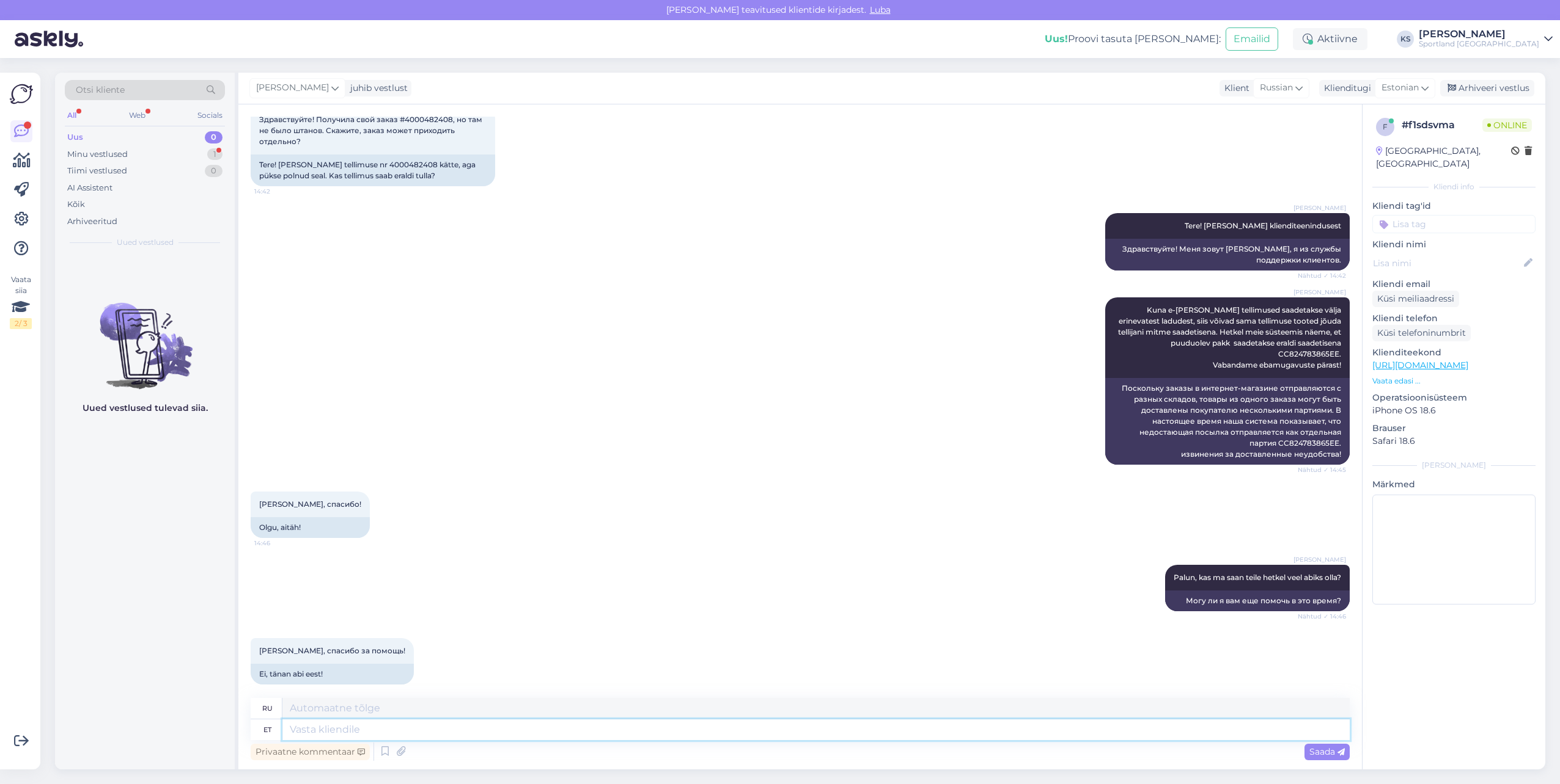
click at [379, 737] on textarea at bounding box center [816, 729] width 1067 height 20
type textarea "Selge, s"
type textarea "Прозрачный,"
type textarea "Selge, sellisel j"
type textarea "Очевидно, таким образом"
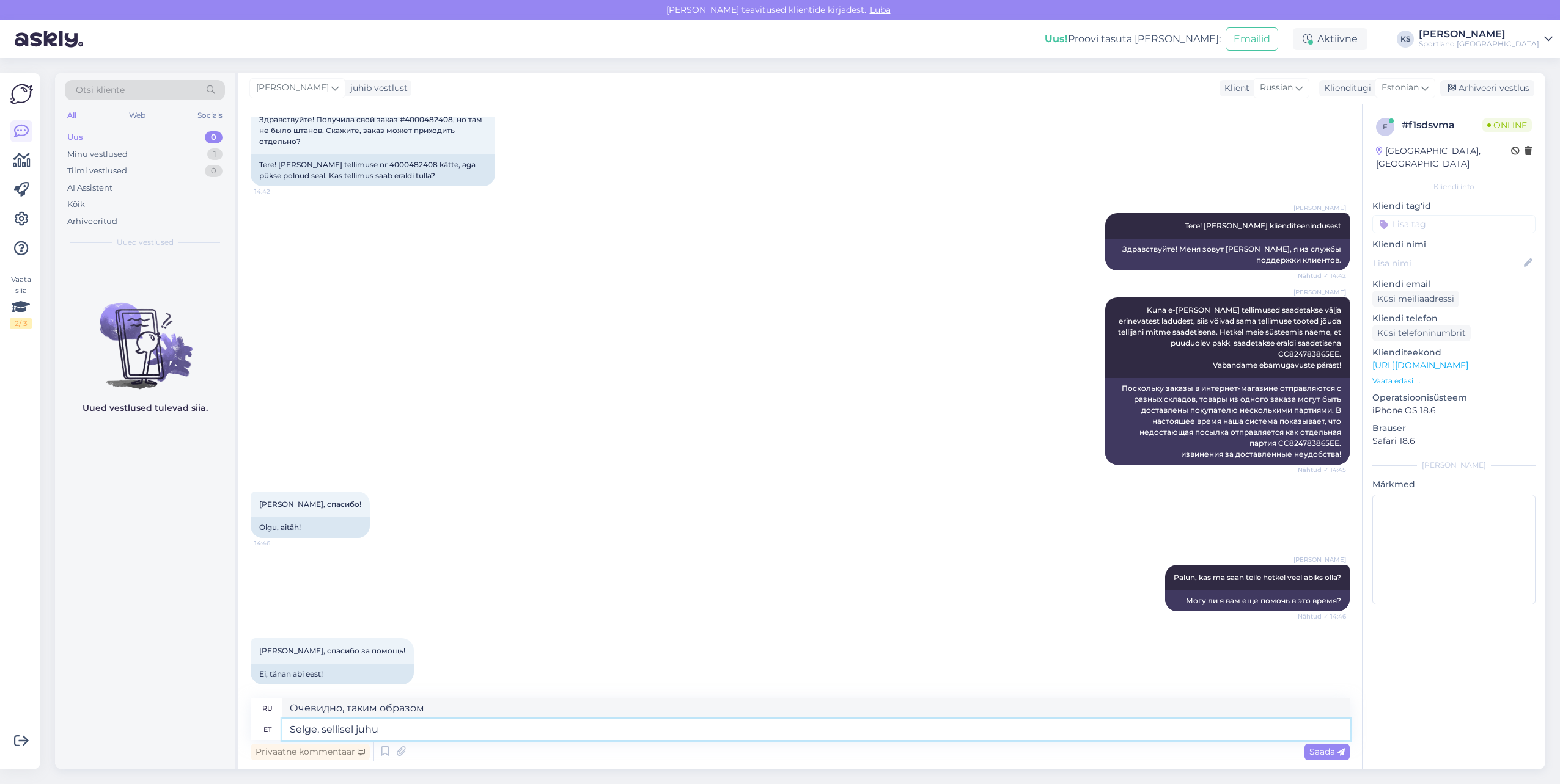
type textarea "Selge, sellisel juhu"
type textarea "Хорошо, в таком случае"
type textarea "Selge, sellisel juhul soovin te"
type textarea "Хорошо, в таком случае я бы хотел"
type textarea "Selge, sellisel juhul soovin teile"
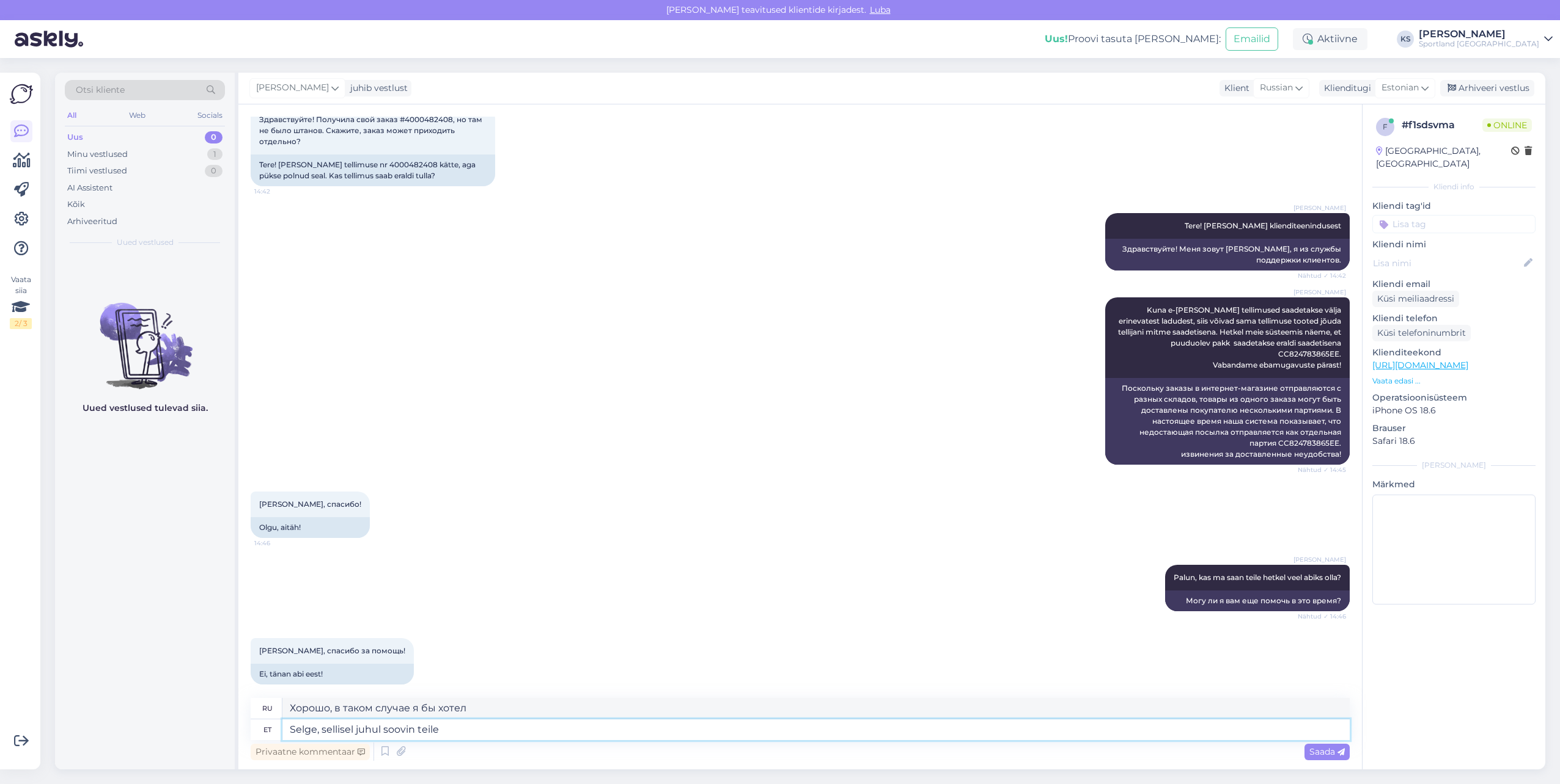
type textarea "Хорошо, в таком случае я желаю вам"
type textarea "Selge, sellisel juhul soovin teile ilusat"
type textarea "Хорошо, в таком случае я желаю вам прекрасного"
type textarea "Selge, sellisel juhul soovin teile ilusat päeva!"
type textarea "Хорошо, в таком случае желаю вам хорошего дня!"
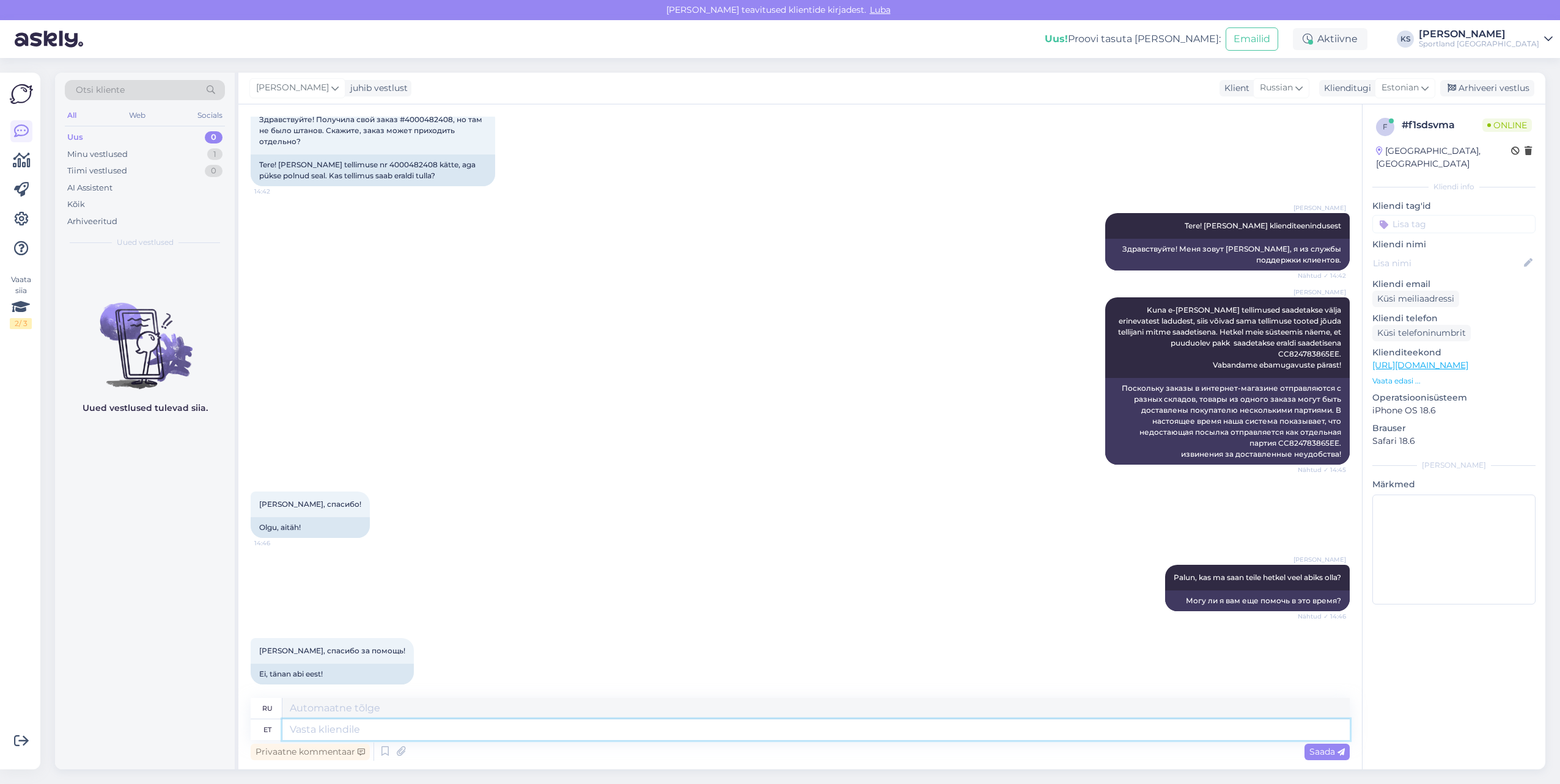
scroll to position [148, 0]
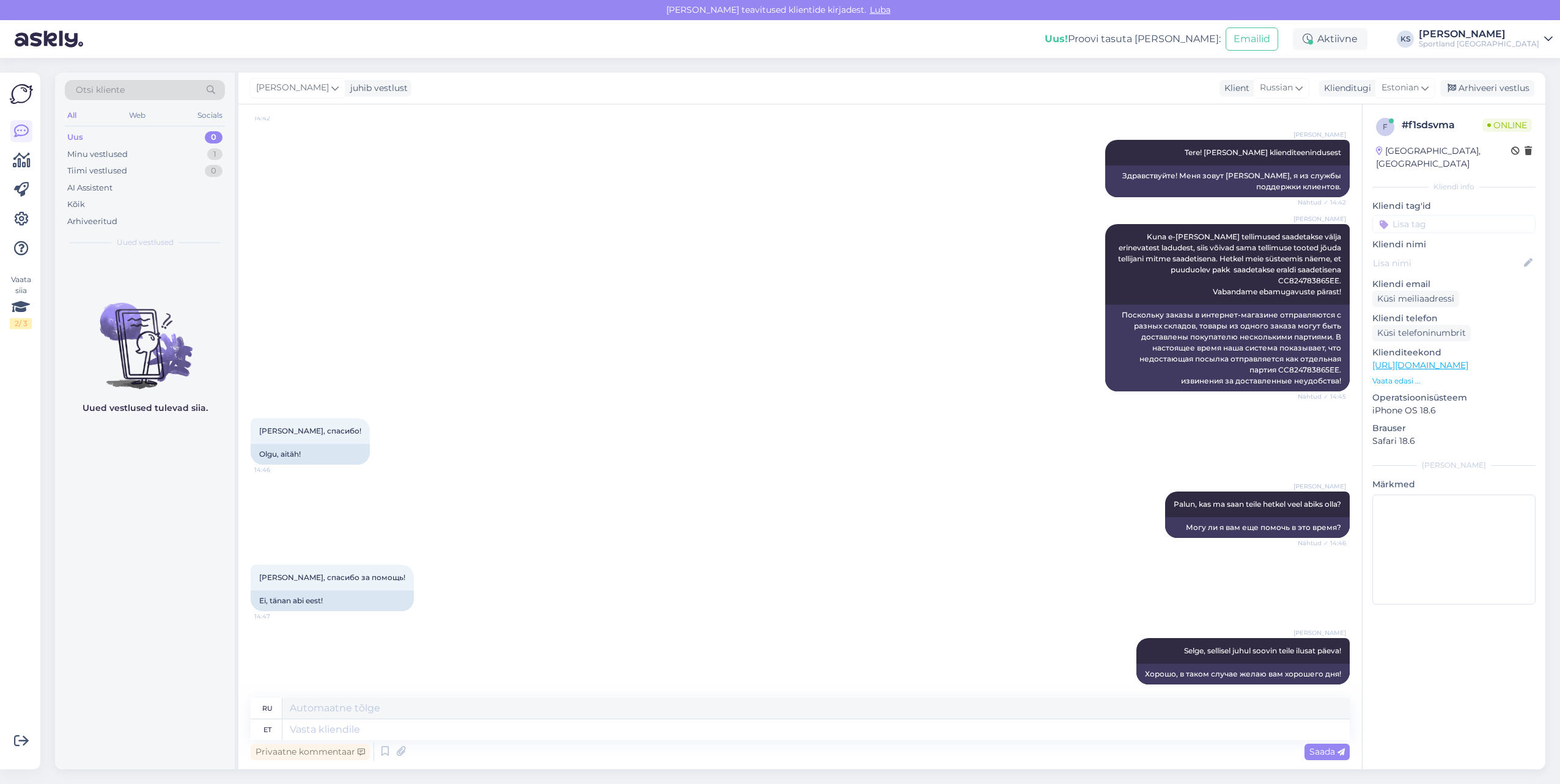
click at [1487, 215] on input at bounding box center [1454, 224] width 163 height 18
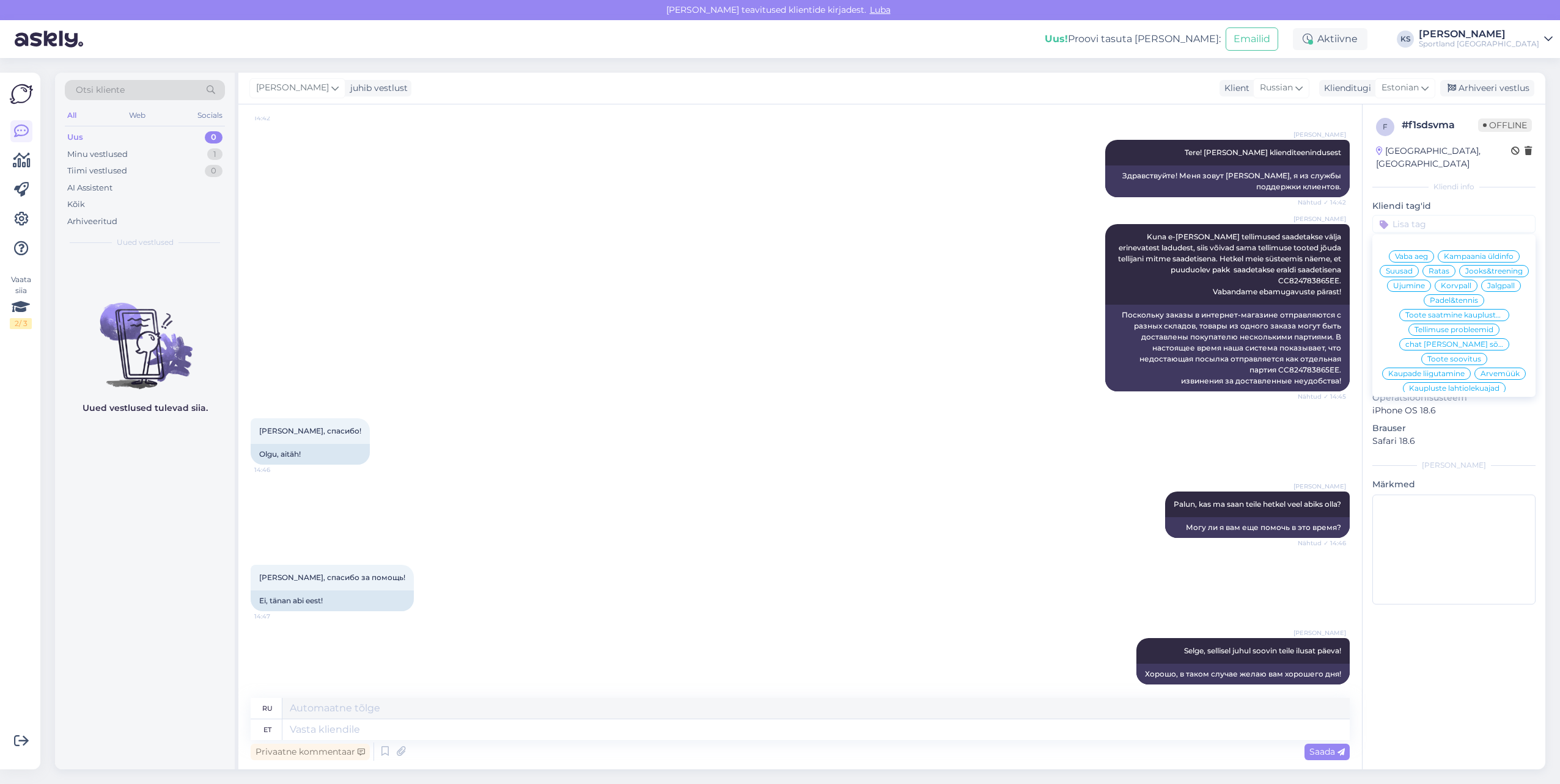
click at [1423, 215] on input at bounding box center [1454, 224] width 163 height 18
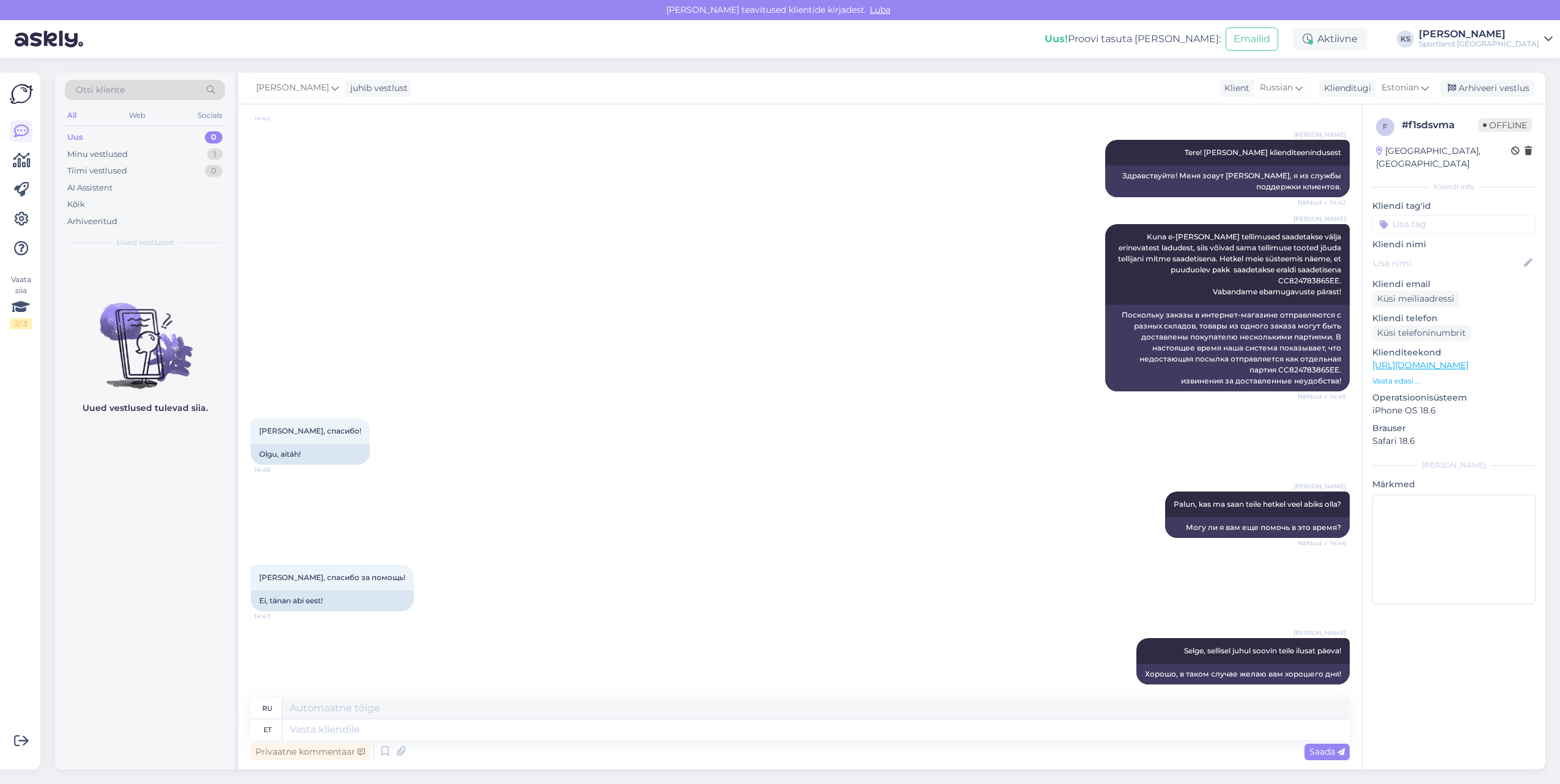
click at [1428, 215] on input at bounding box center [1454, 224] width 163 height 18
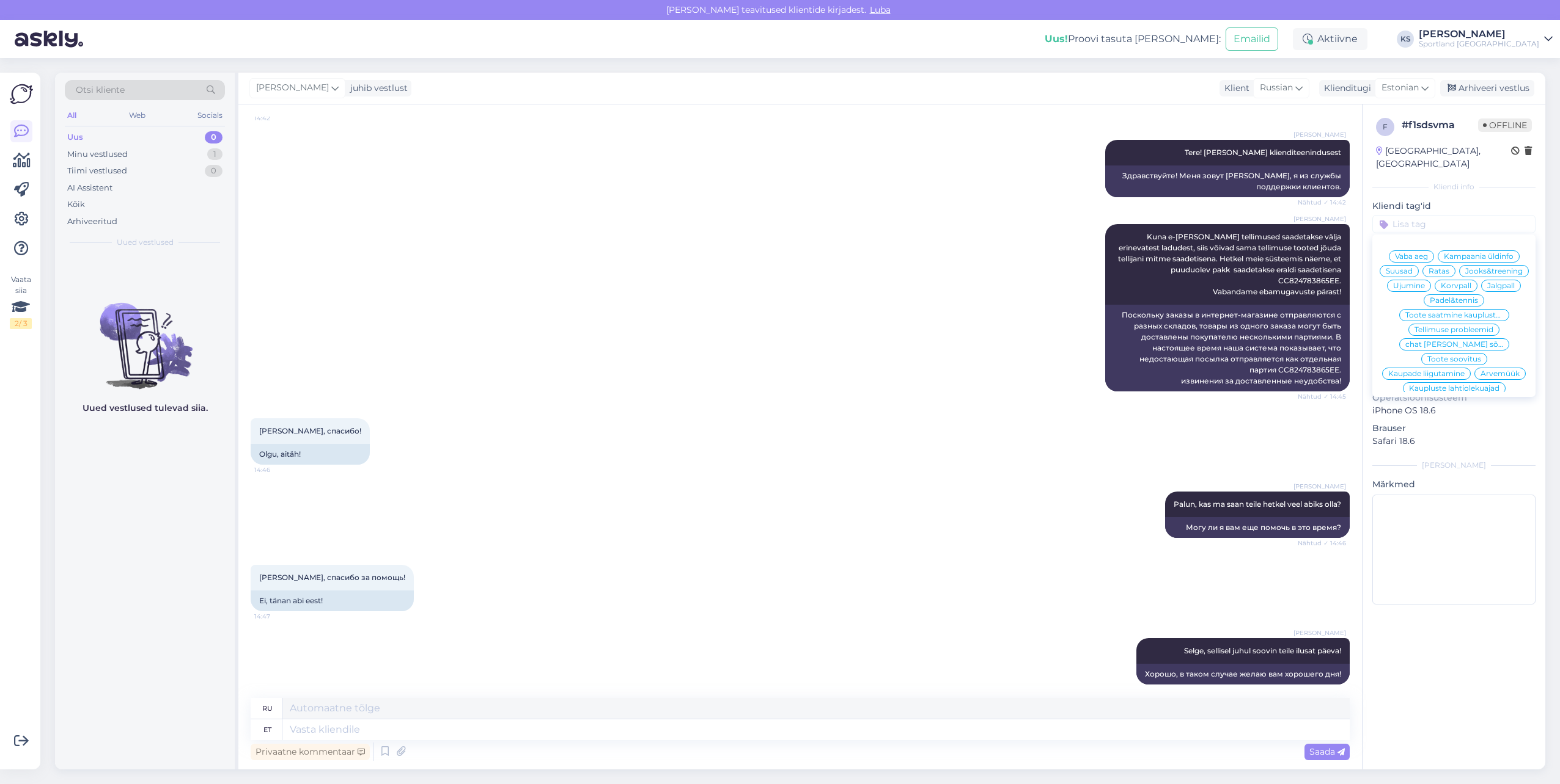
click at [1473, 215] on input at bounding box center [1454, 224] width 163 height 18
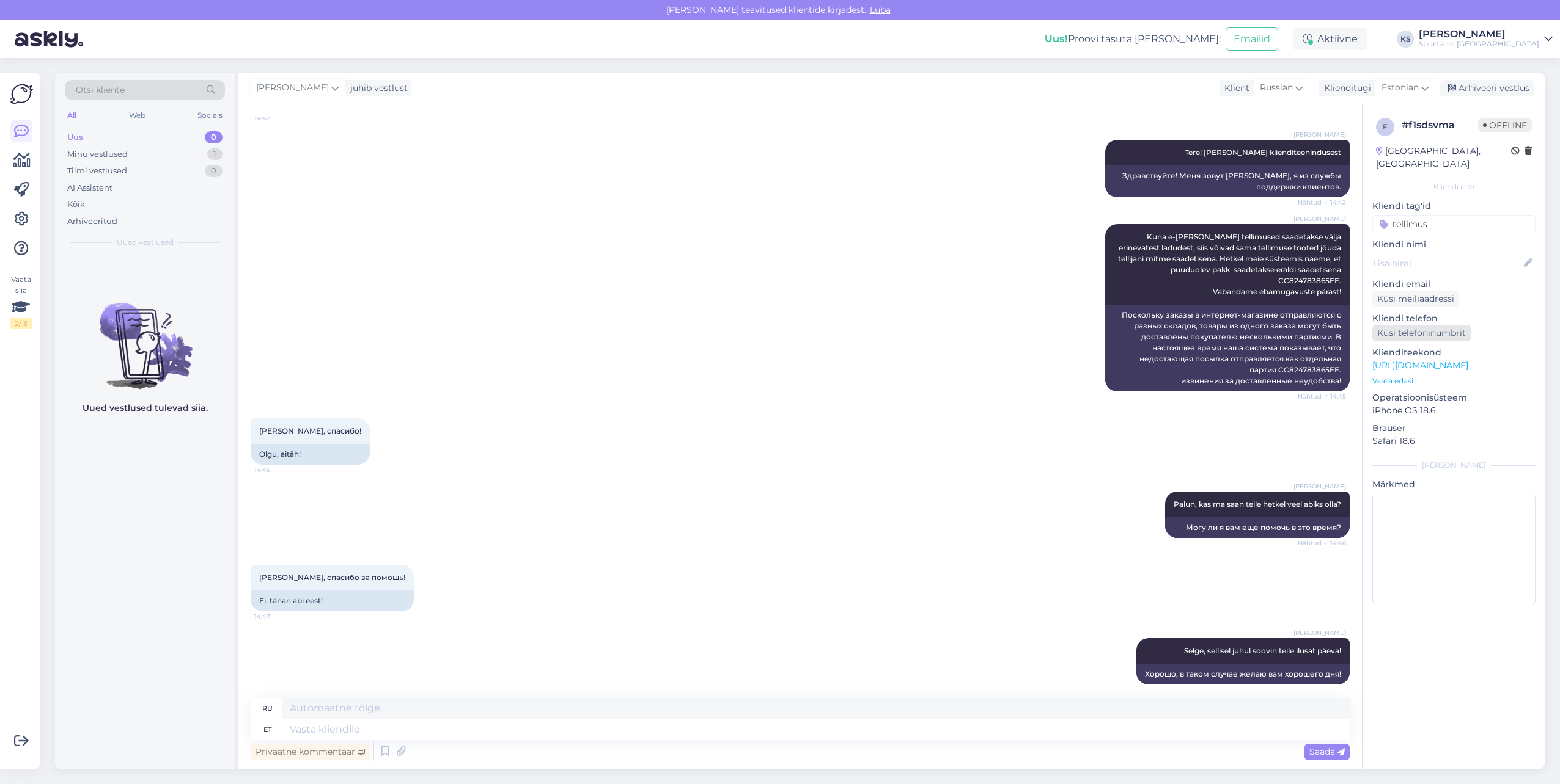
type input "tellimus"
click at [1415, 215] on input "tellimus" at bounding box center [1454, 224] width 163 height 18
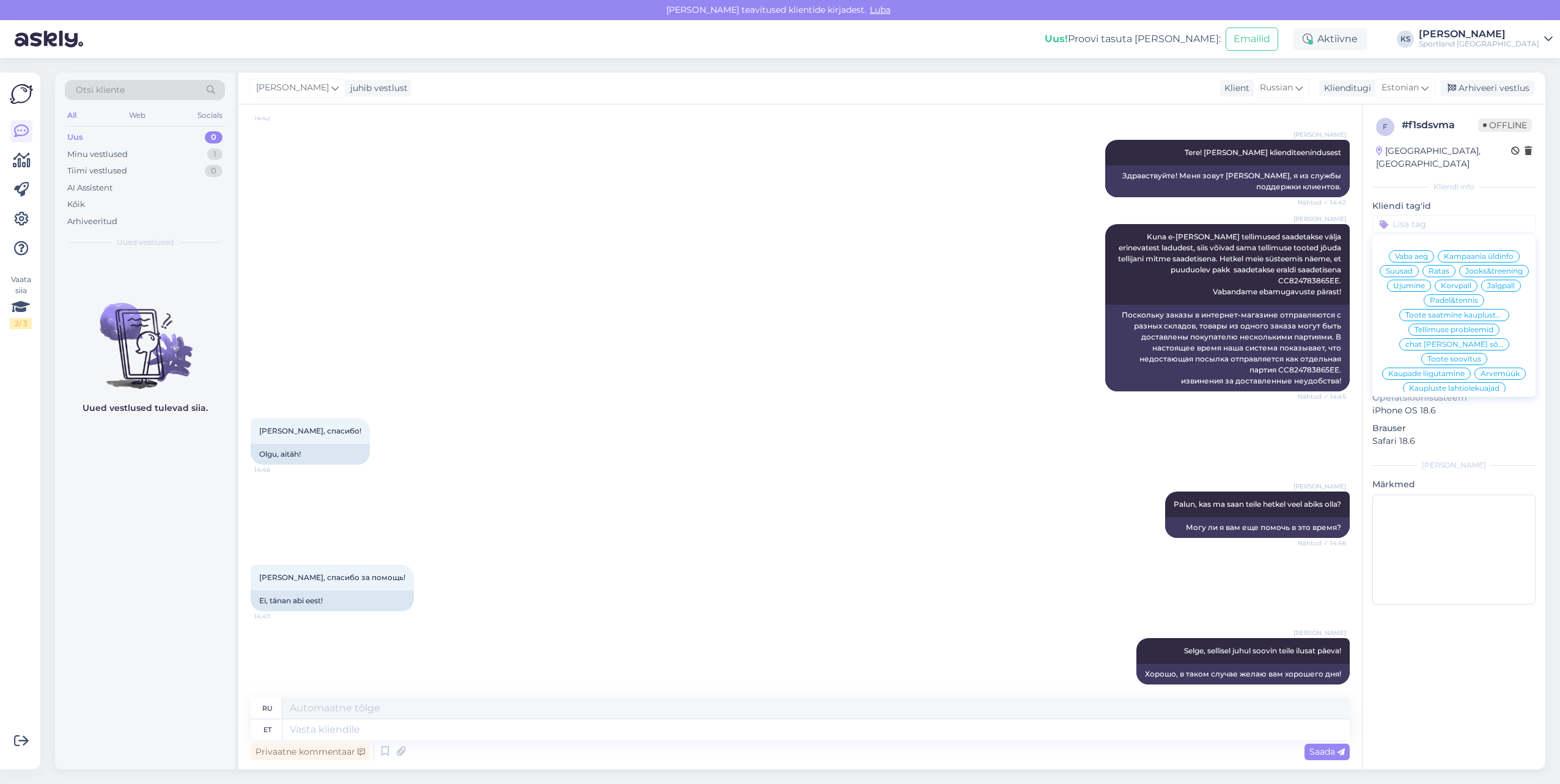
click at [1426, 215] on input at bounding box center [1454, 224] width 163 height 18
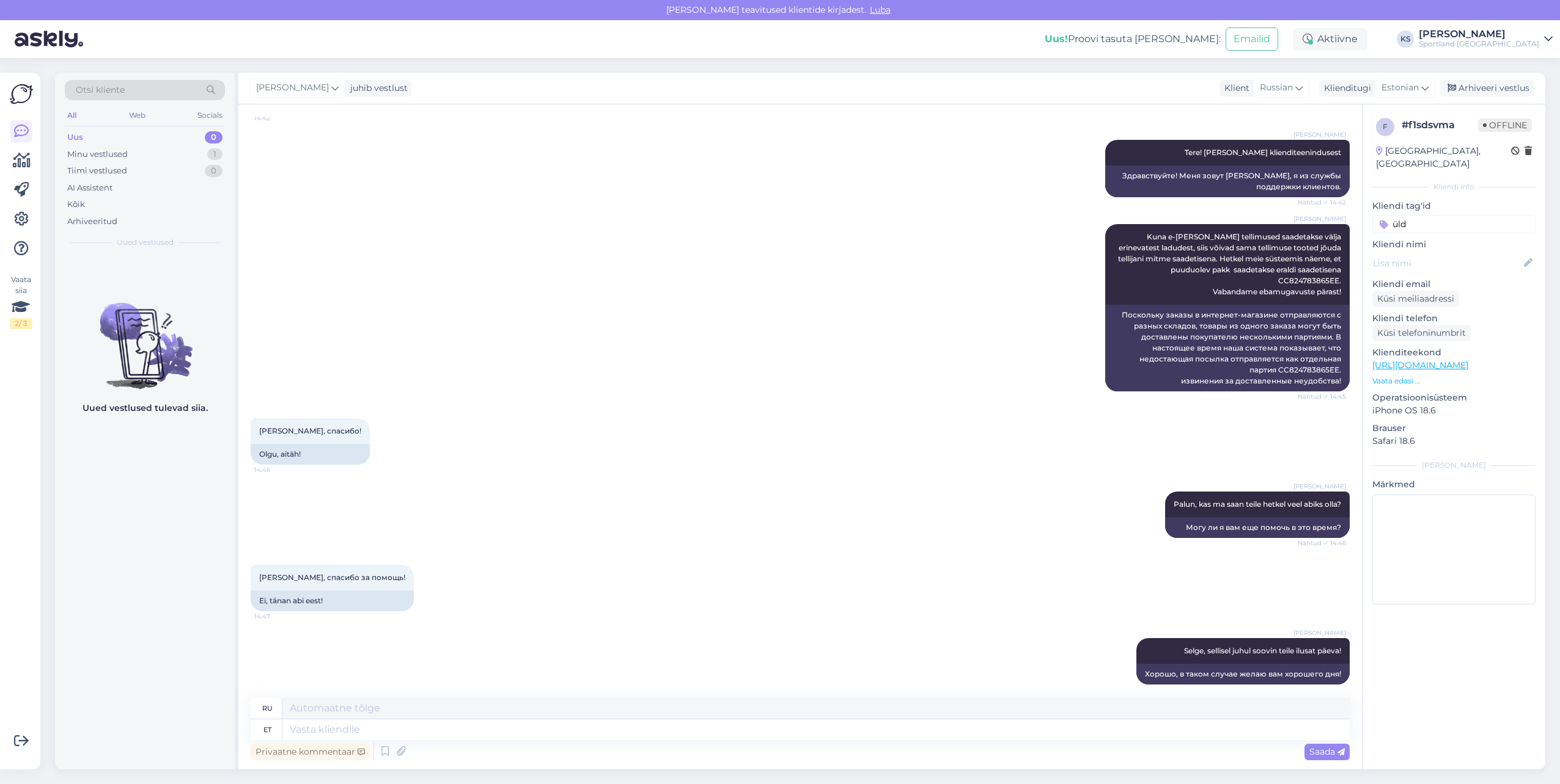
type input "üld"
click at [1439, 215] on input "üld" at bounding box center [1454, 224] width 163 height 18
click at [1470, 282] on span "Tellimuse [PERSON_NAME] info" at bounding box center [1454, 286] width 98 height 7
click at [1498, 83] on div "Arhiveeri vestlus" at bounding box center [1487, 88] width 94 height 16
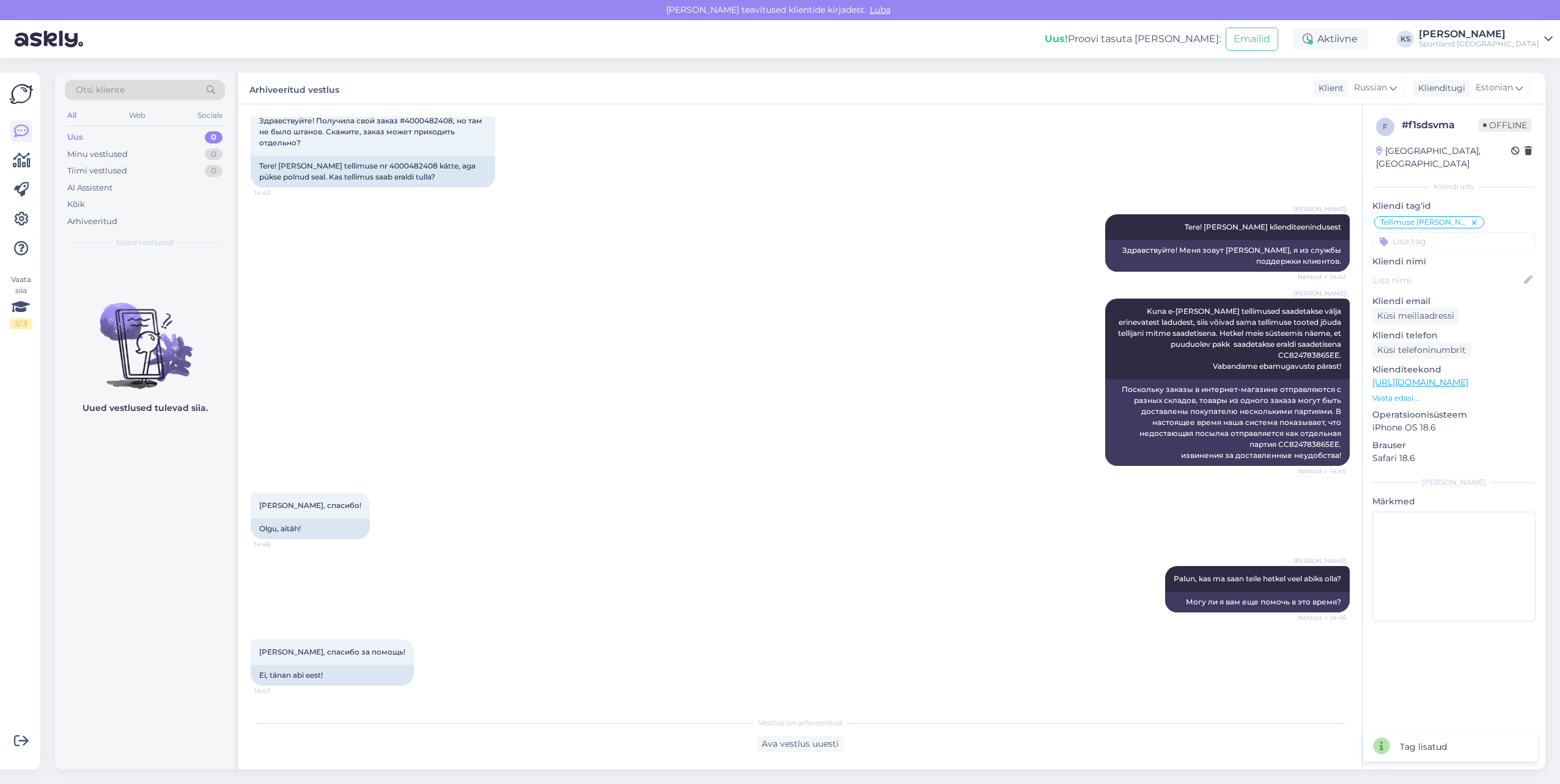
scroll to position [136, 0]
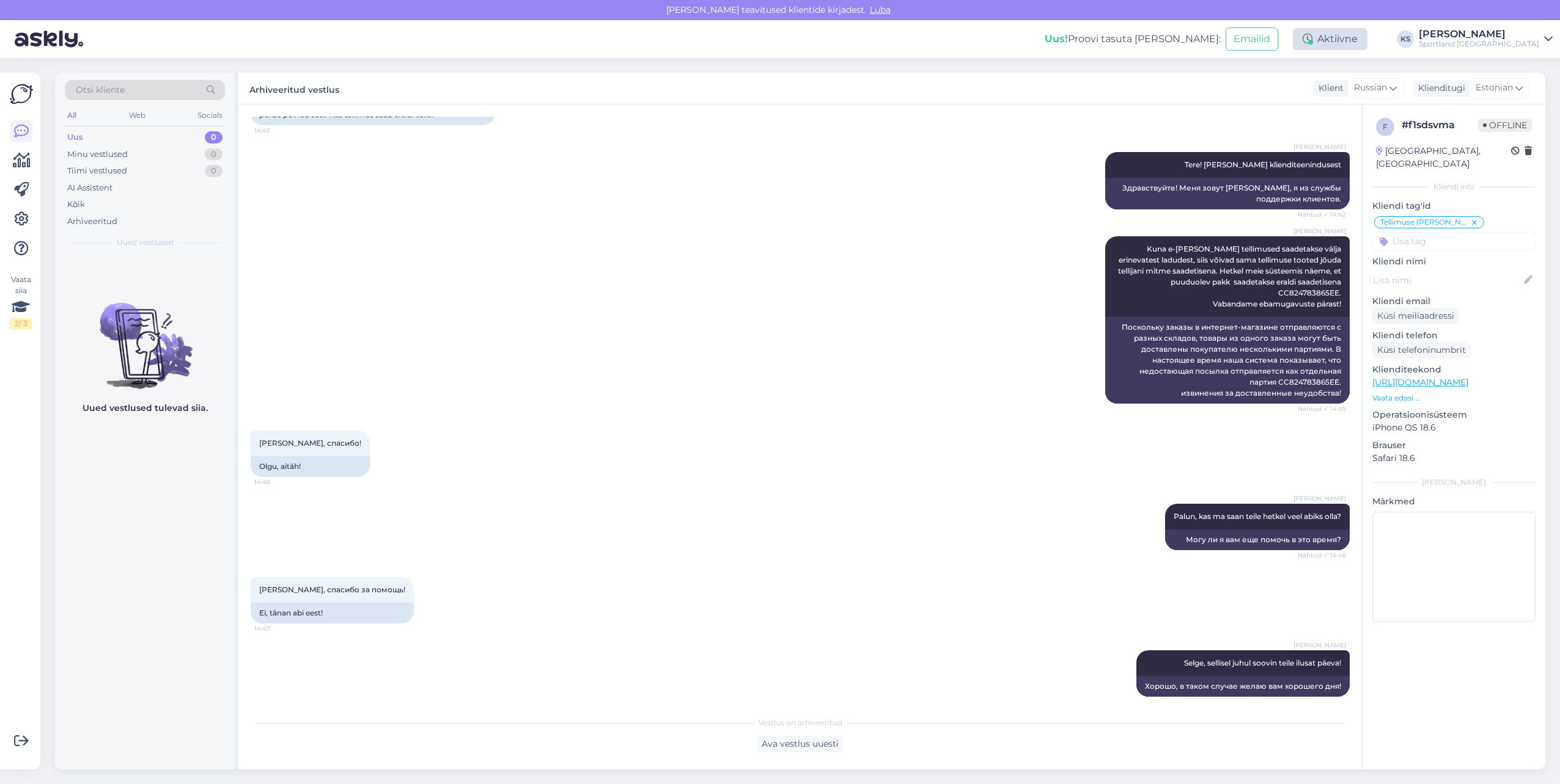
click at [1367, 32] on div "Aktiivne" at bounding box center [1329, 39] width 74 height 22
click at [1283, 94] on button "15 minutit" at bounding box center [1256, 96] width 53 height 14
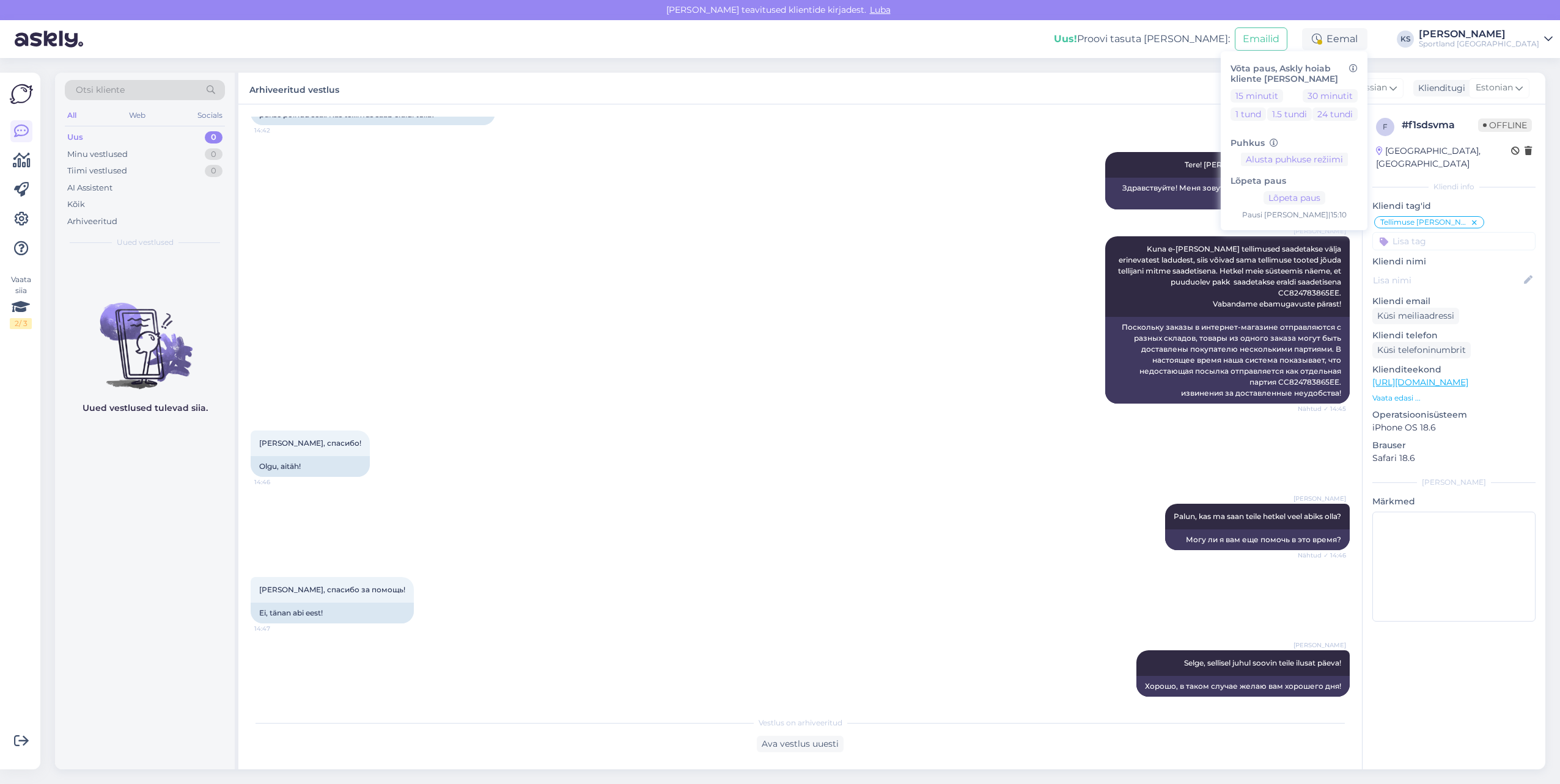
click at [1521, 40] on div "Sportland [GEOGRAPHIC_DATA]" at bounding box center [1479, 44] width 121 height 10
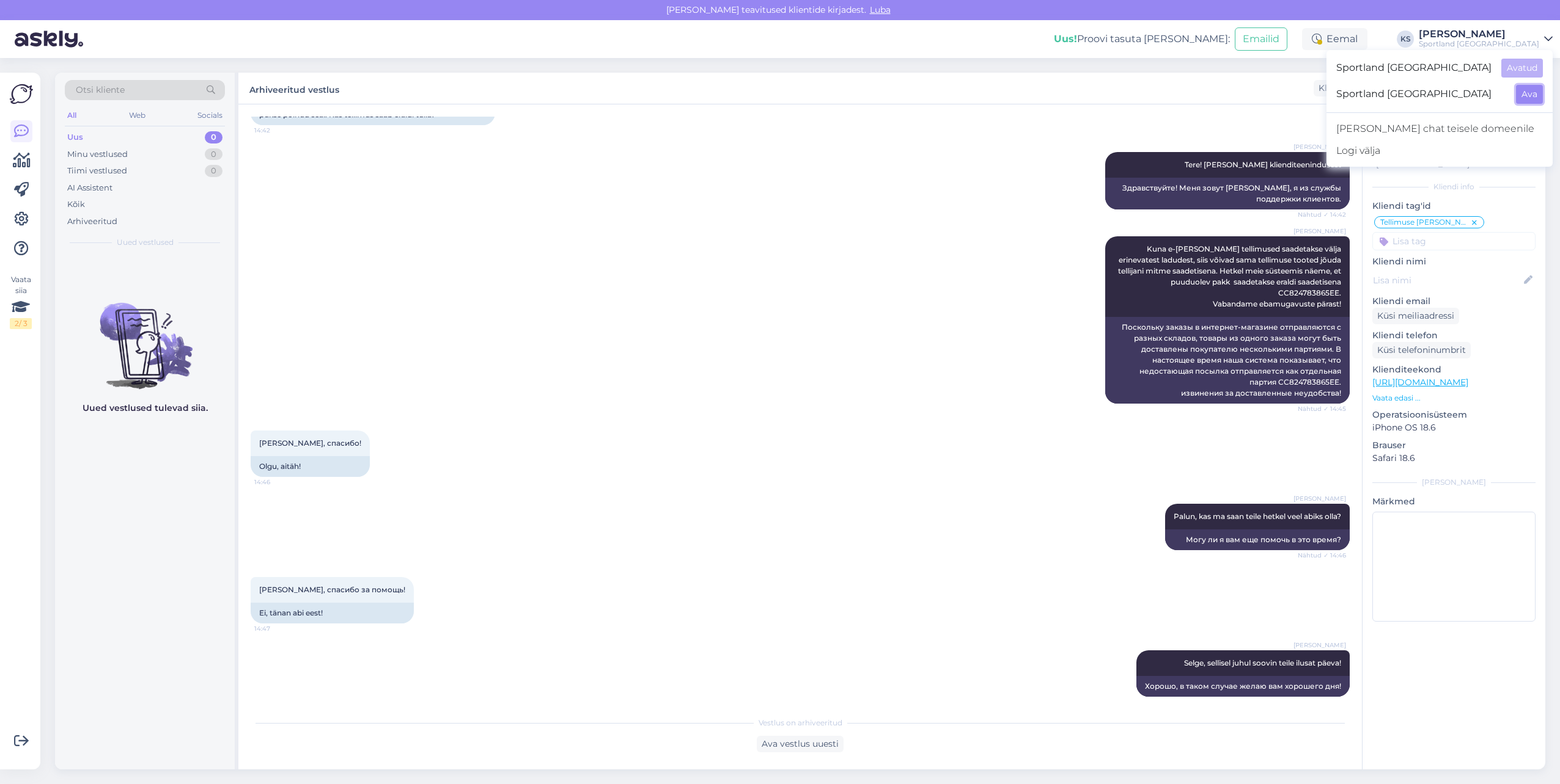
click at [1520, 97] on button "Ava" at bounding box center [1529, 95] width 27 height 19
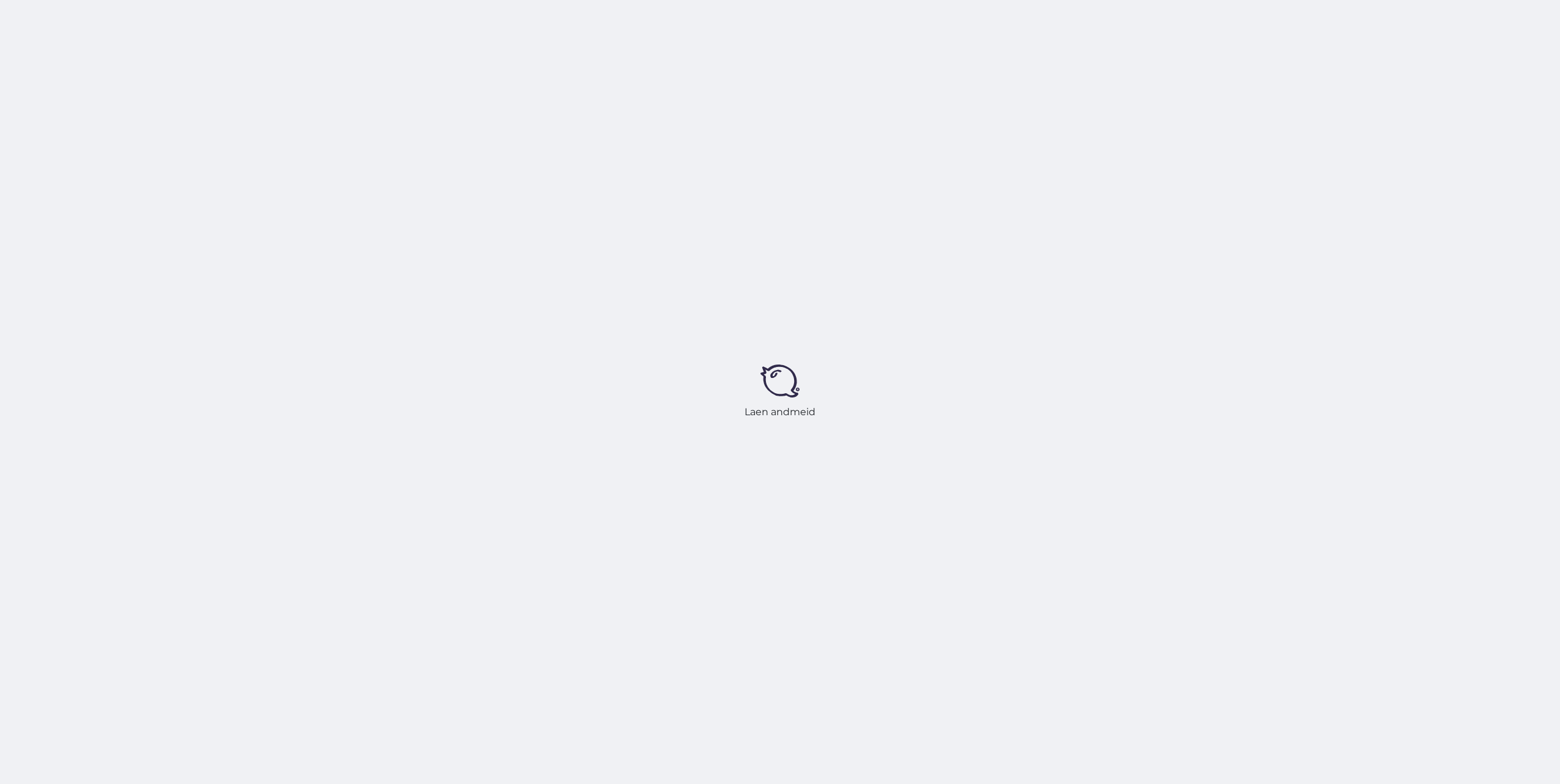
click at [1385, 44] on div "Laen andmeid" at bounding box center [780, 392] width 1560 height 784
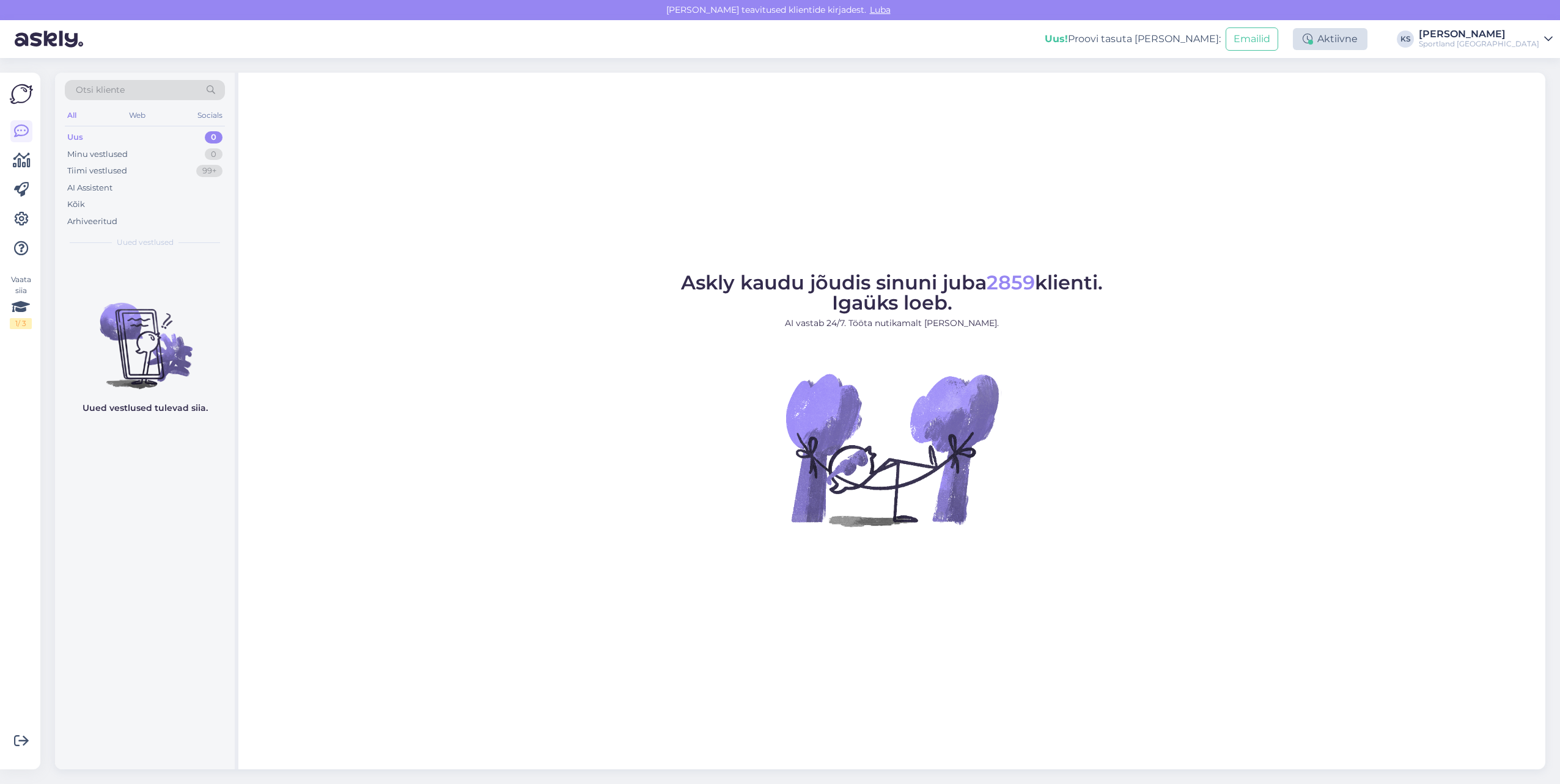
click at [1367, 33] on div "Aktiivne" at bounding box center [1329, 39] width 74 height 22
click at [1283, 97] on button "15 minutit" at bounding box center [1256, 96] width 53 height 14
click at [1522, 32] on div "[PERSON_NAME]" at bounding box center [1479, 34] width 121 height 10
click at [1534, 66] on button "Ava" at bounding box center [1529, 68] width 27 height 19
